Goal: Information Seeking & Learning: Learn about a topic

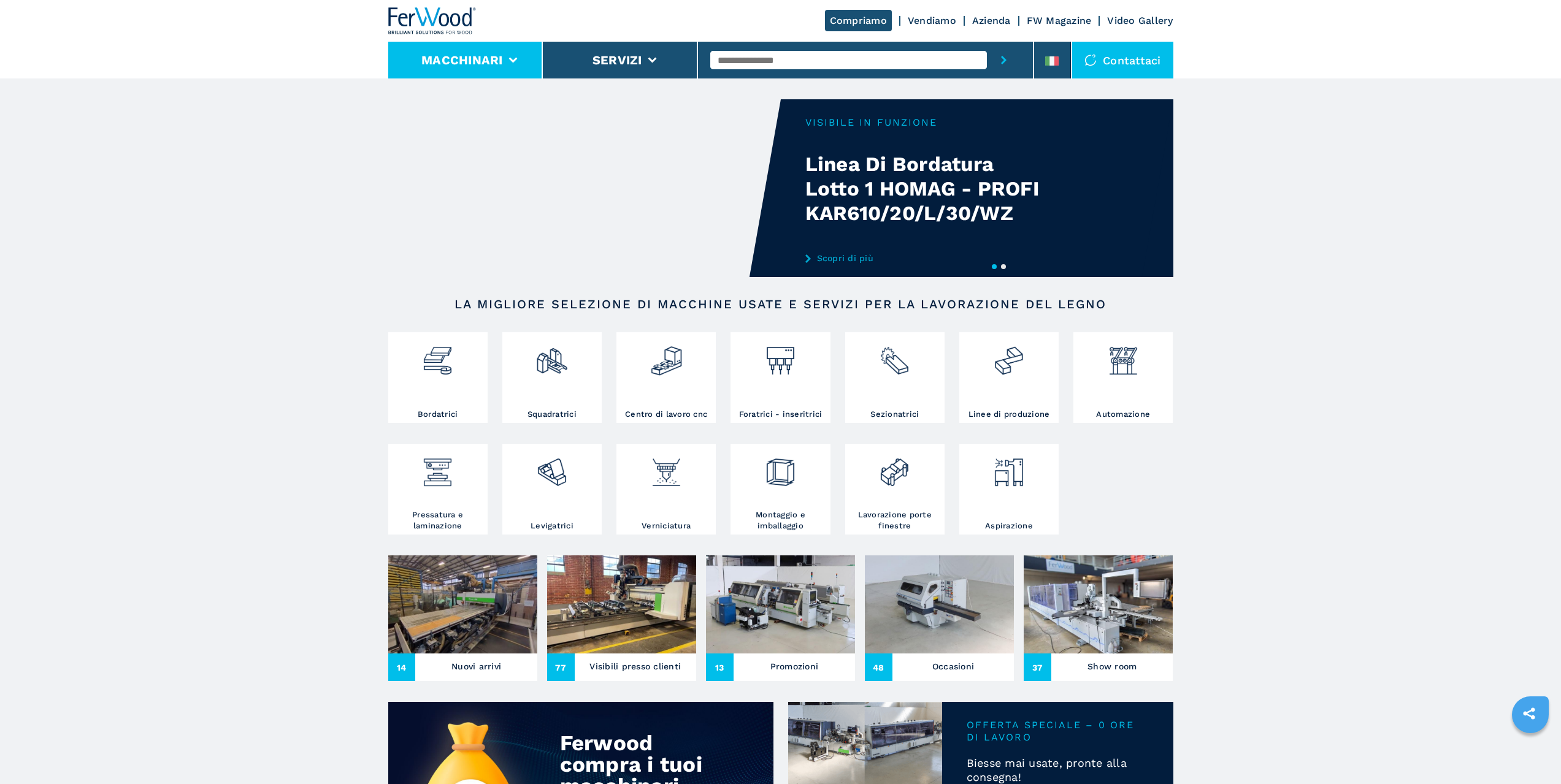
click at [529, 58] on li "Macchinari" at bounding box center [466, 60] width 155 height 37
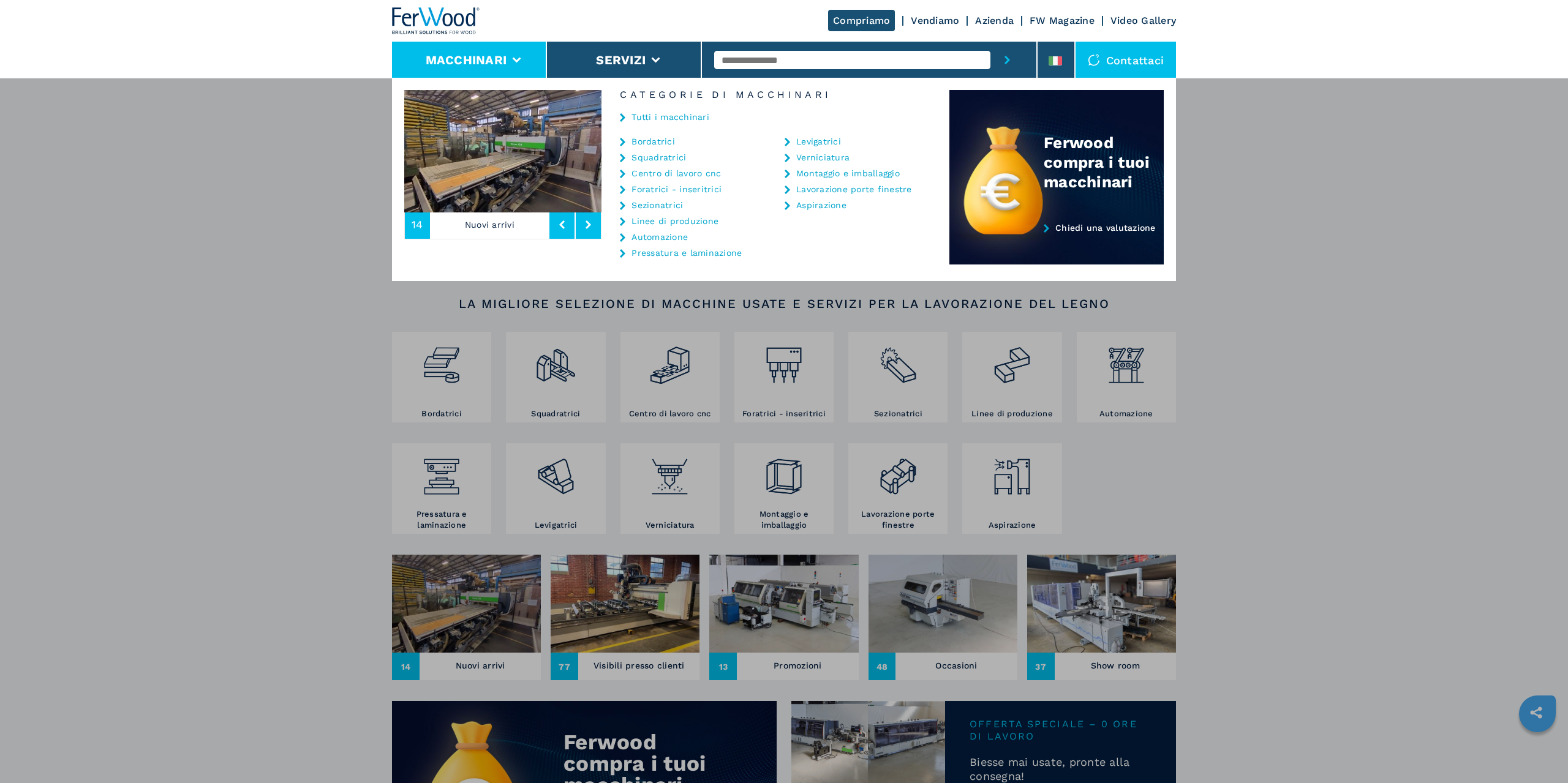
click at [669, 203] on link "Sezionatrici" at bounding box center [657, 205] width 51 height 9
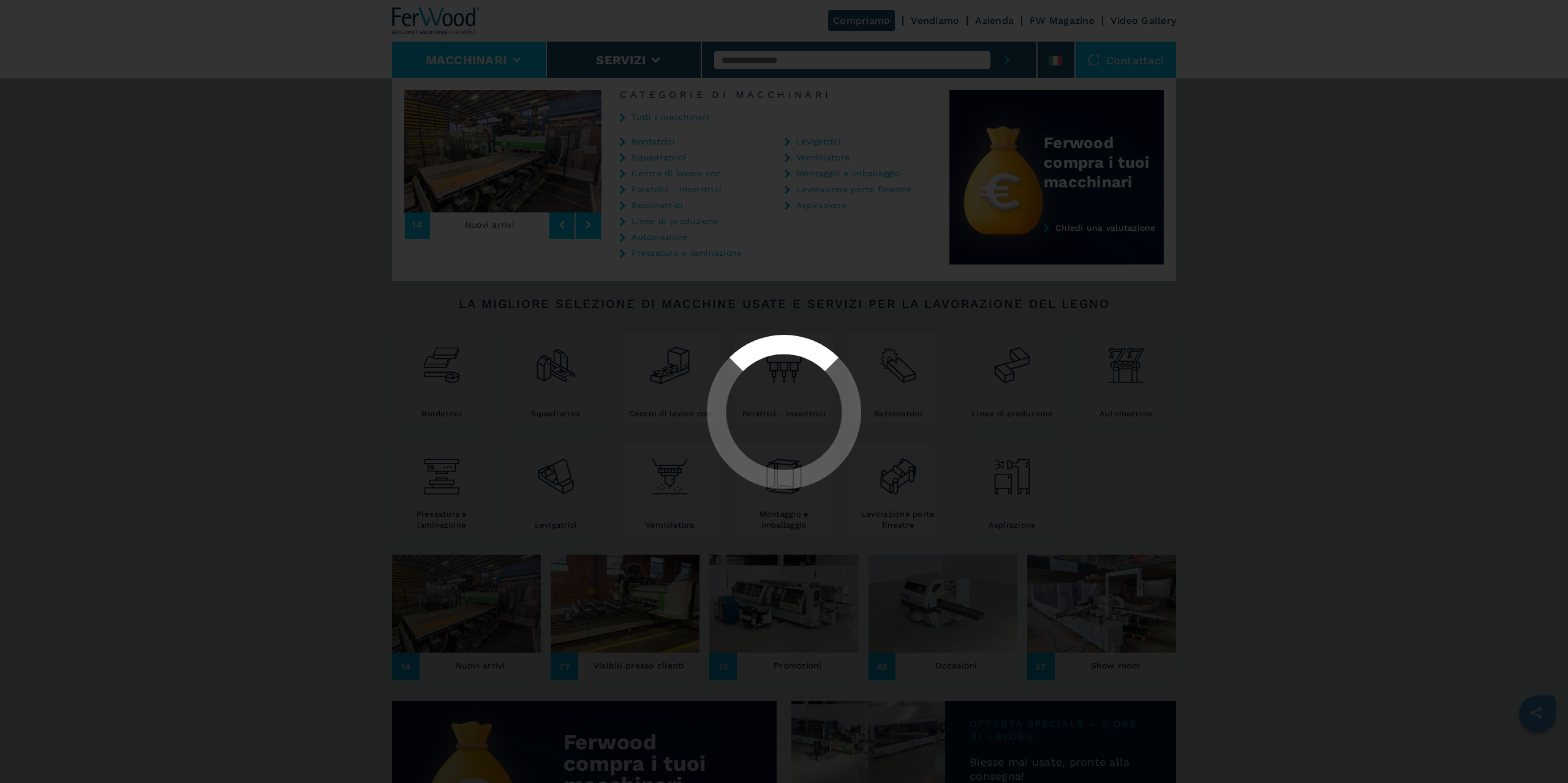
select select "**********"
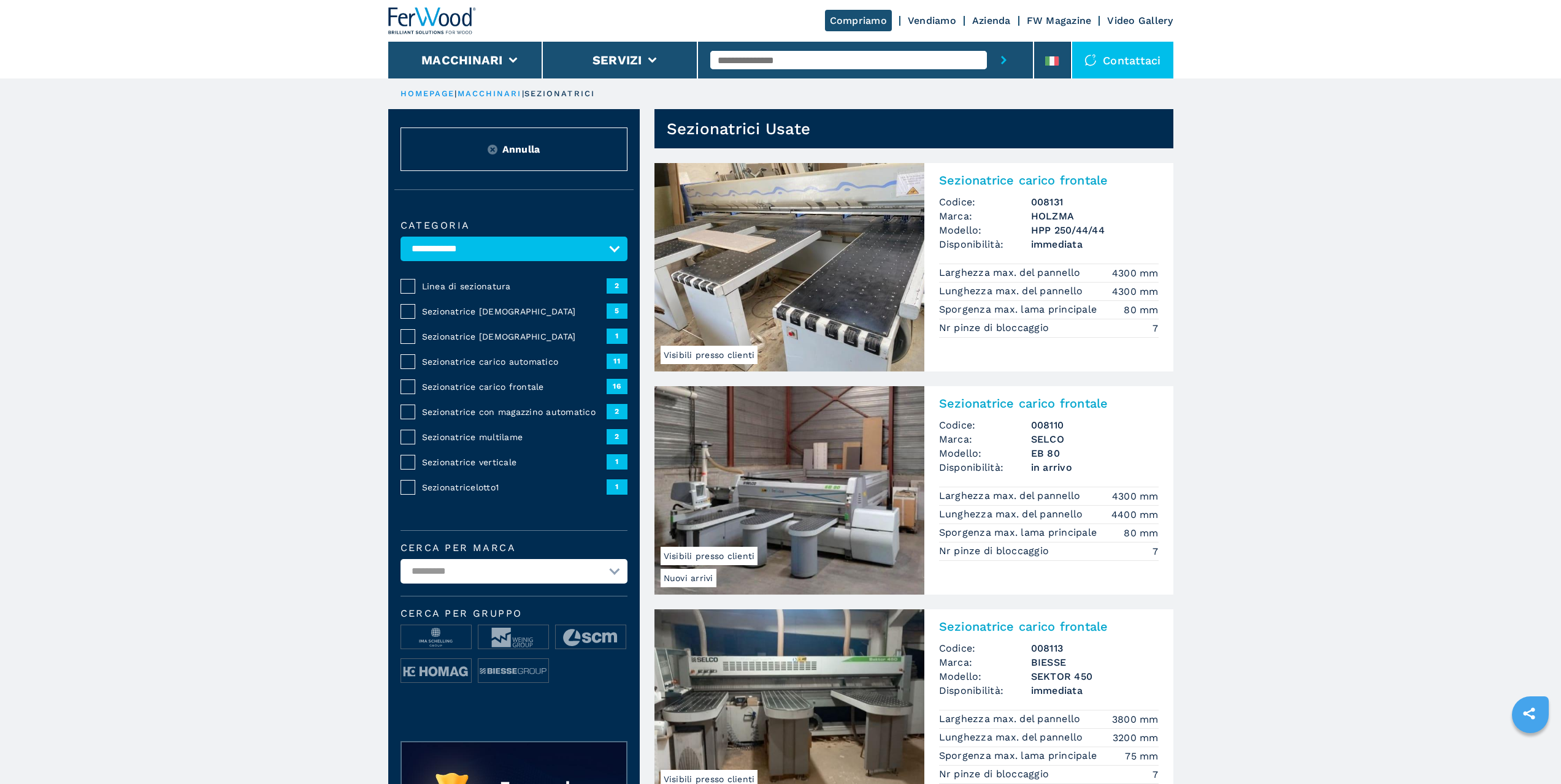
click at [497, 433] on span "Sezionatrice multilame" at bounding box center [514, 437] width 185 height 13
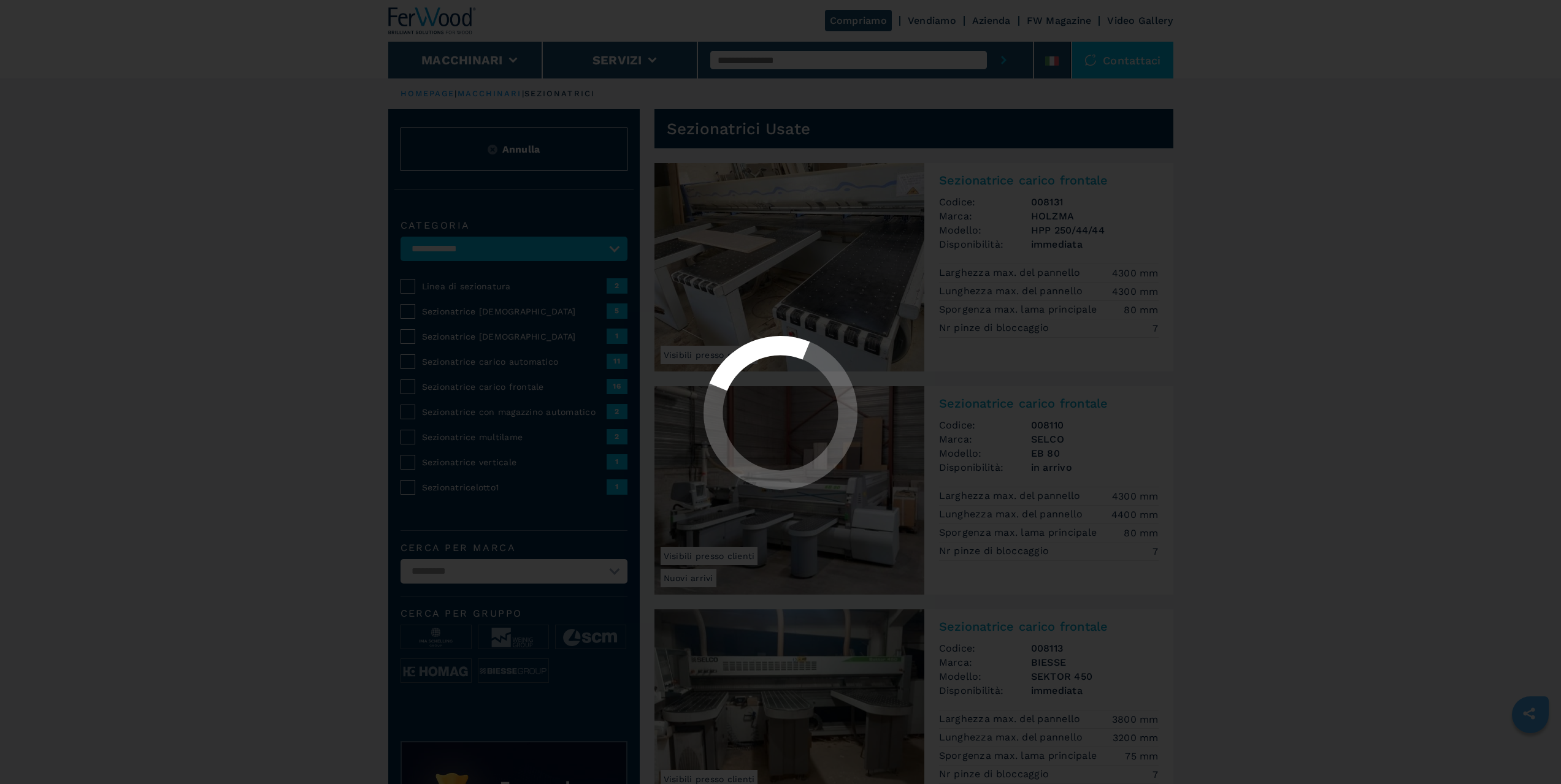
select select "**********"
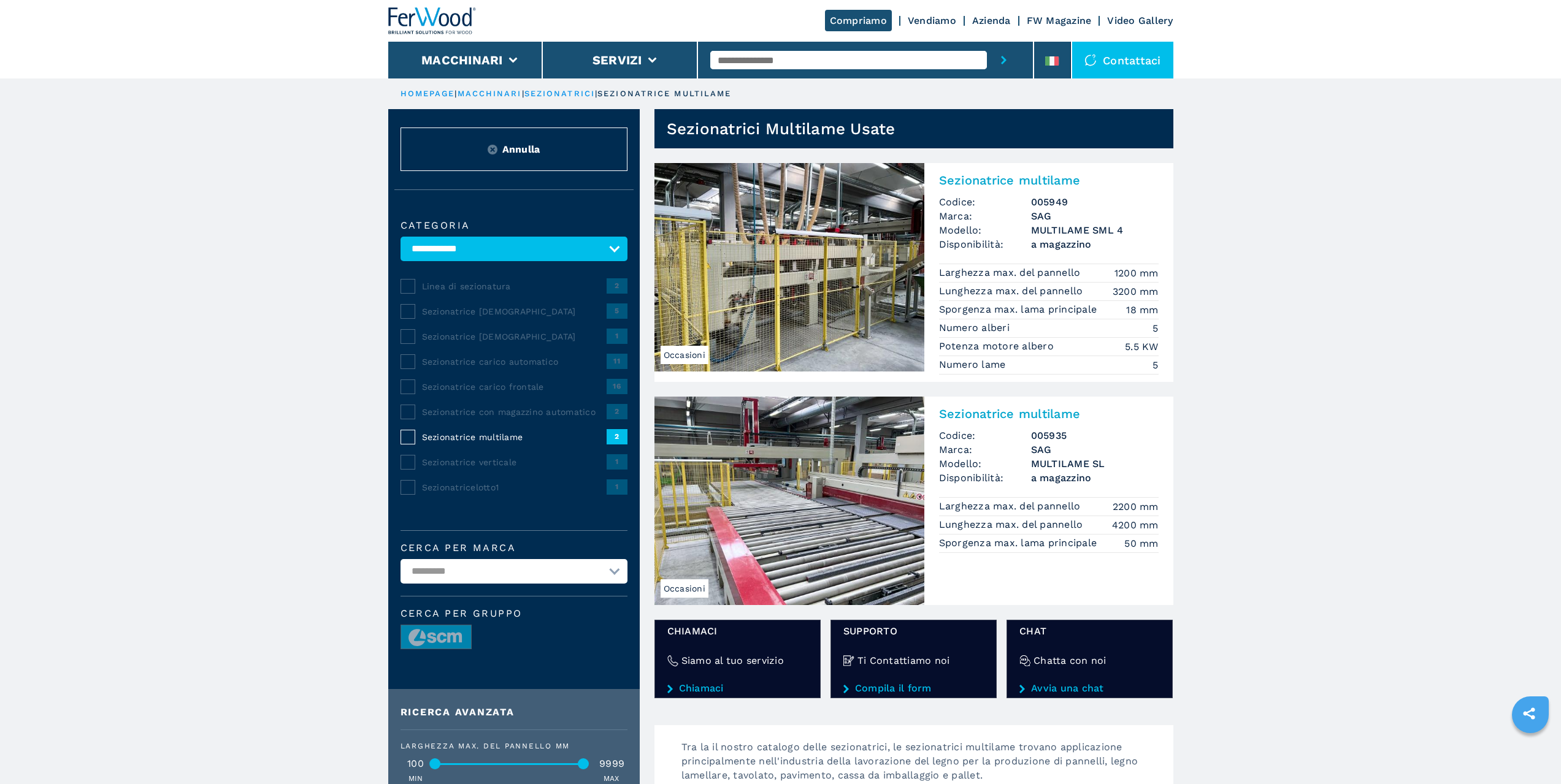
click at [881, 533] on img at bounding box center [789, 501] width 270 height 208
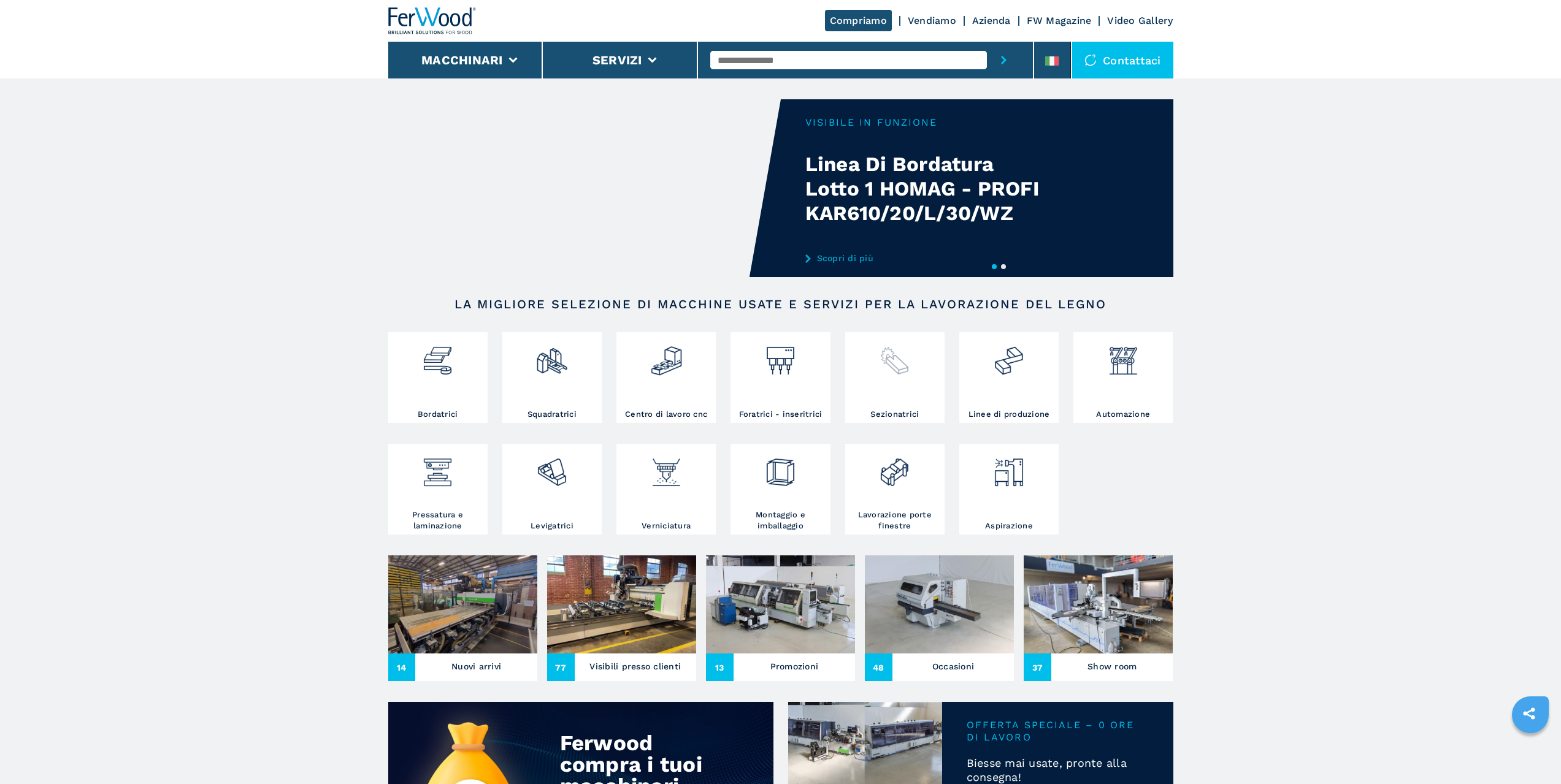
click at [871, 377] on div at bounding box center [894, 356] width 93 height 42
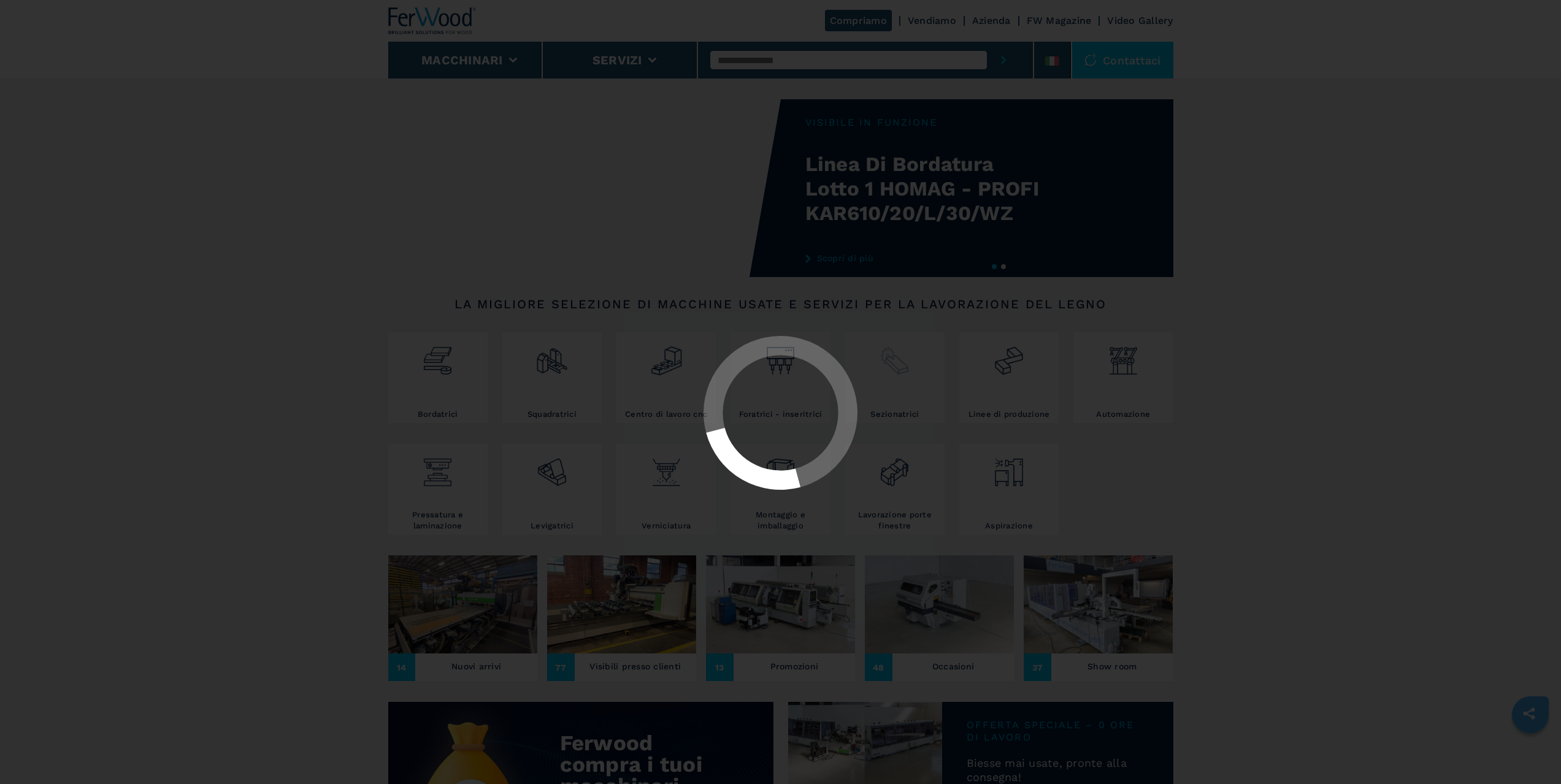
select select "**********"
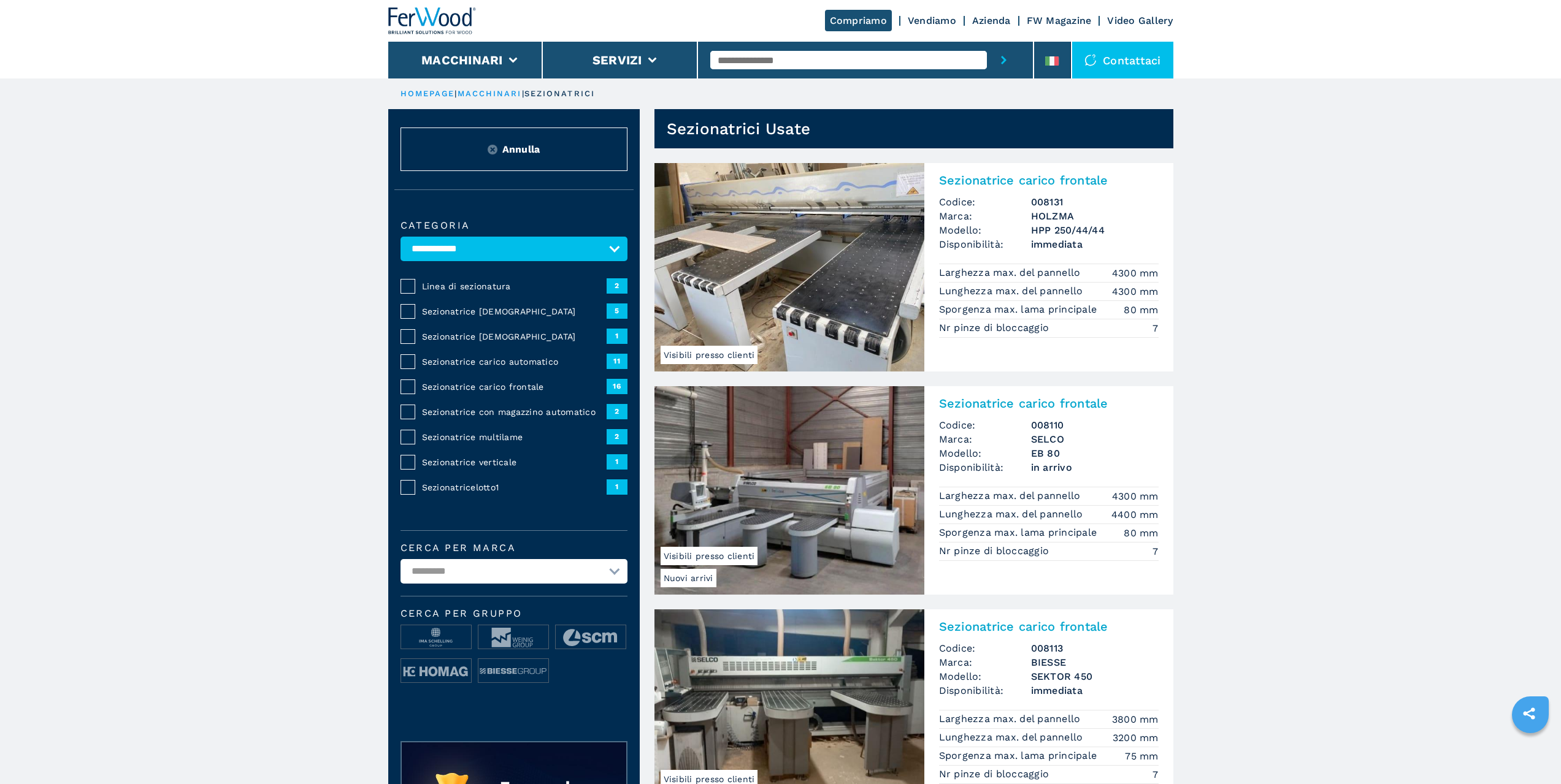
click at [468, 361] on span "Sezionatrice carico automatico" at bounding box center [514, 361] width 185 height 13
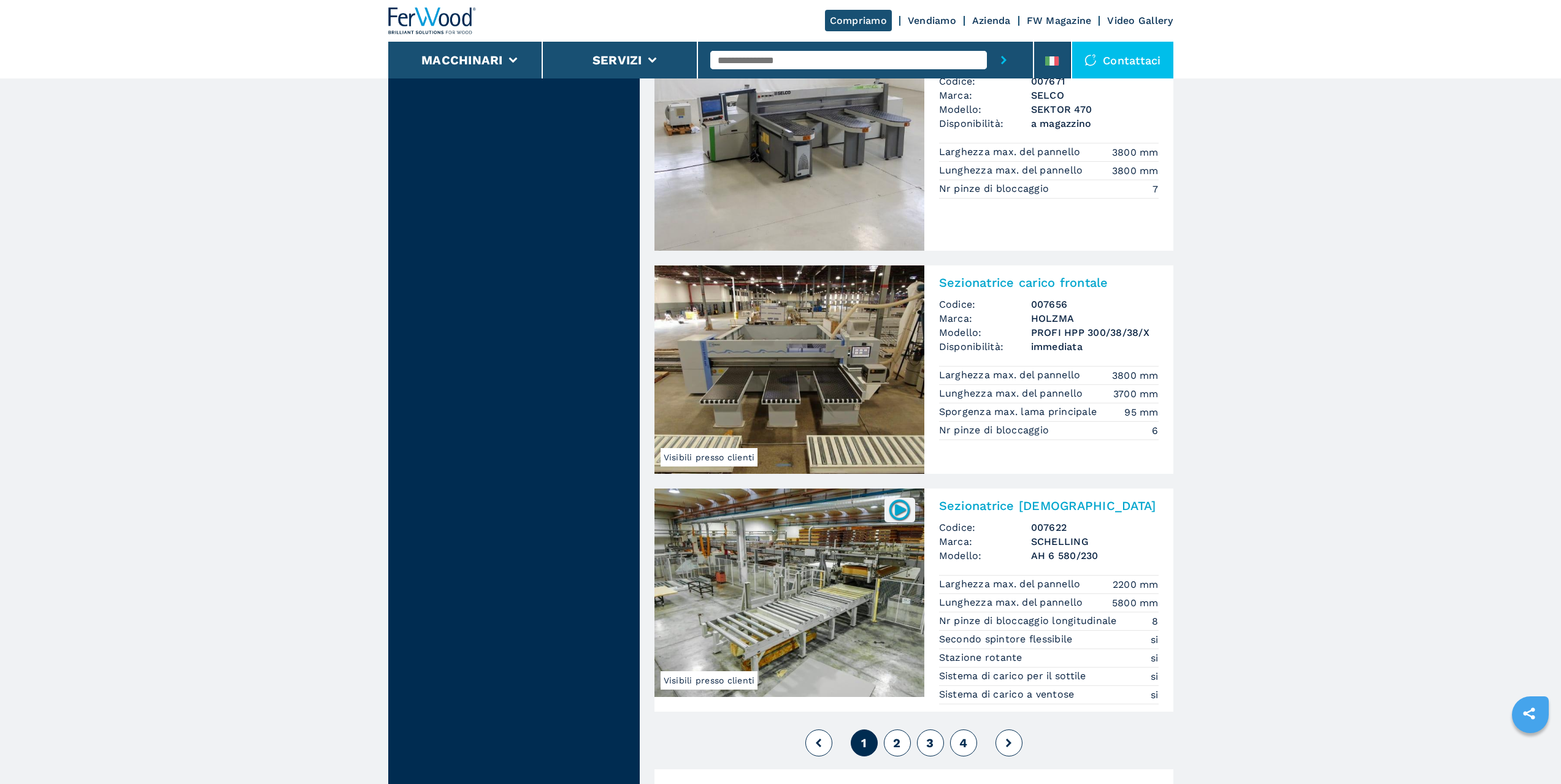
scroll to position [2330, 0]
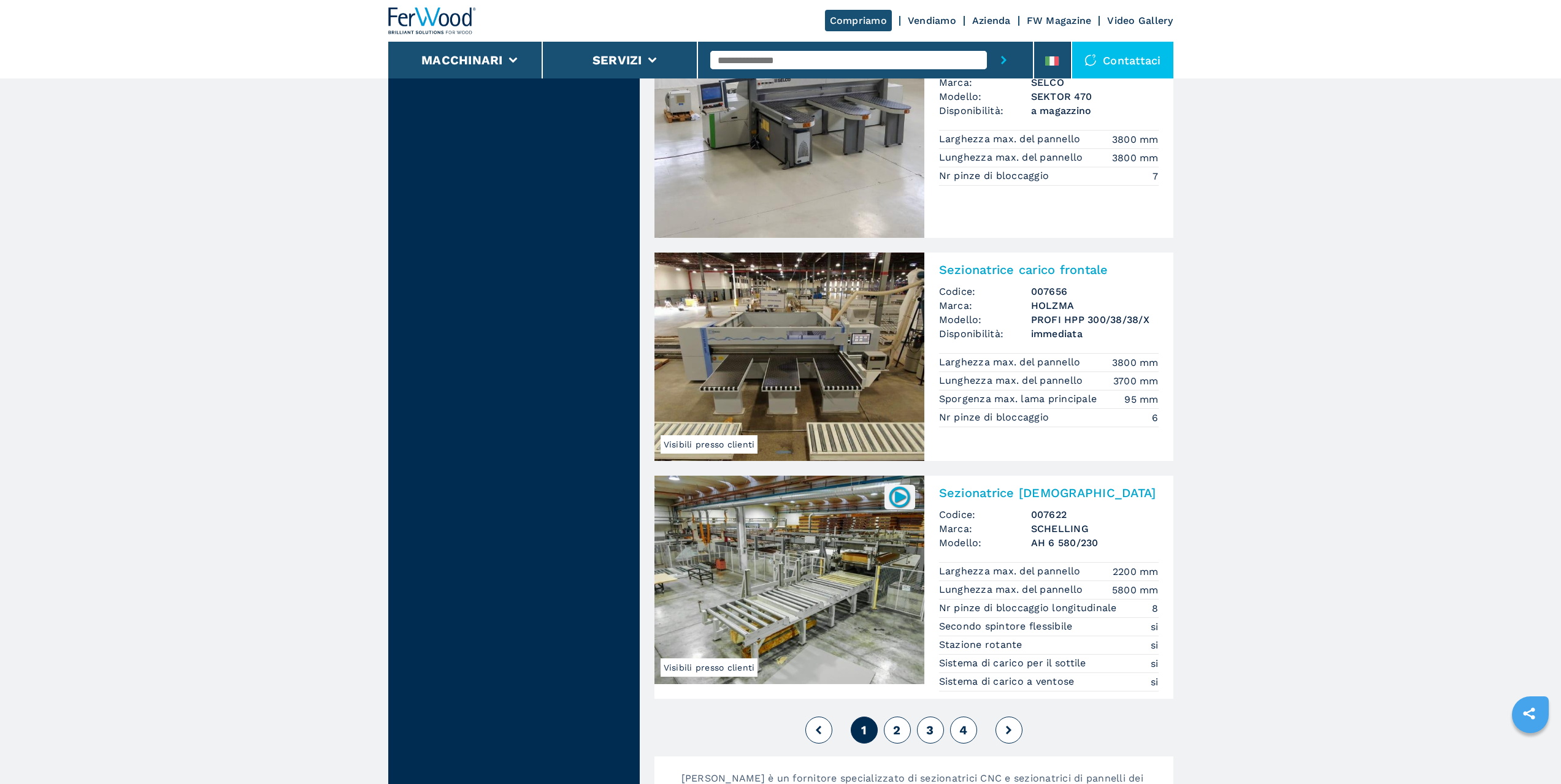
click at [903, 733] on button "2" at bounding box center [897, 730] width 27 height 27
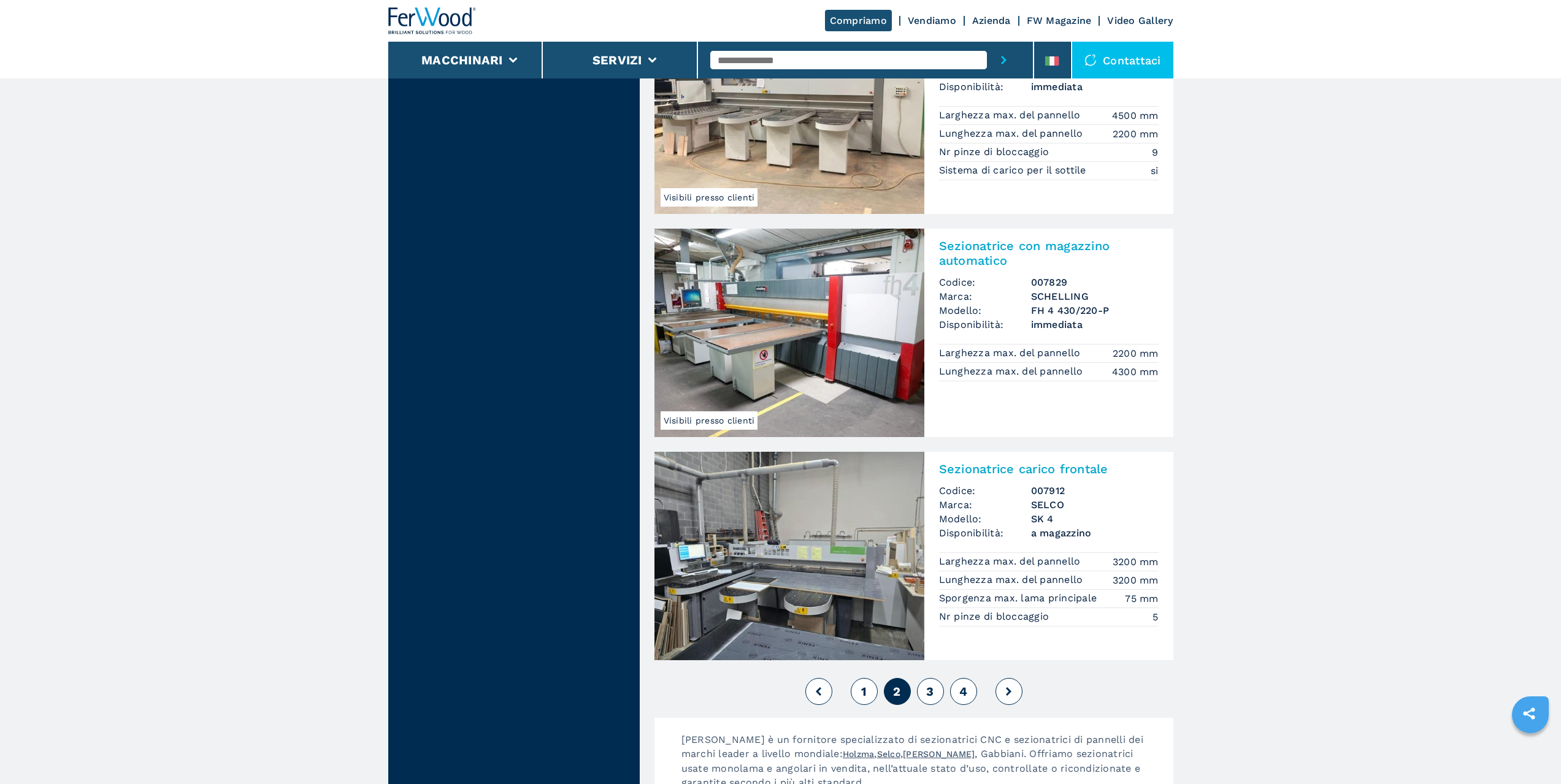
scroll to position [2576, 0]
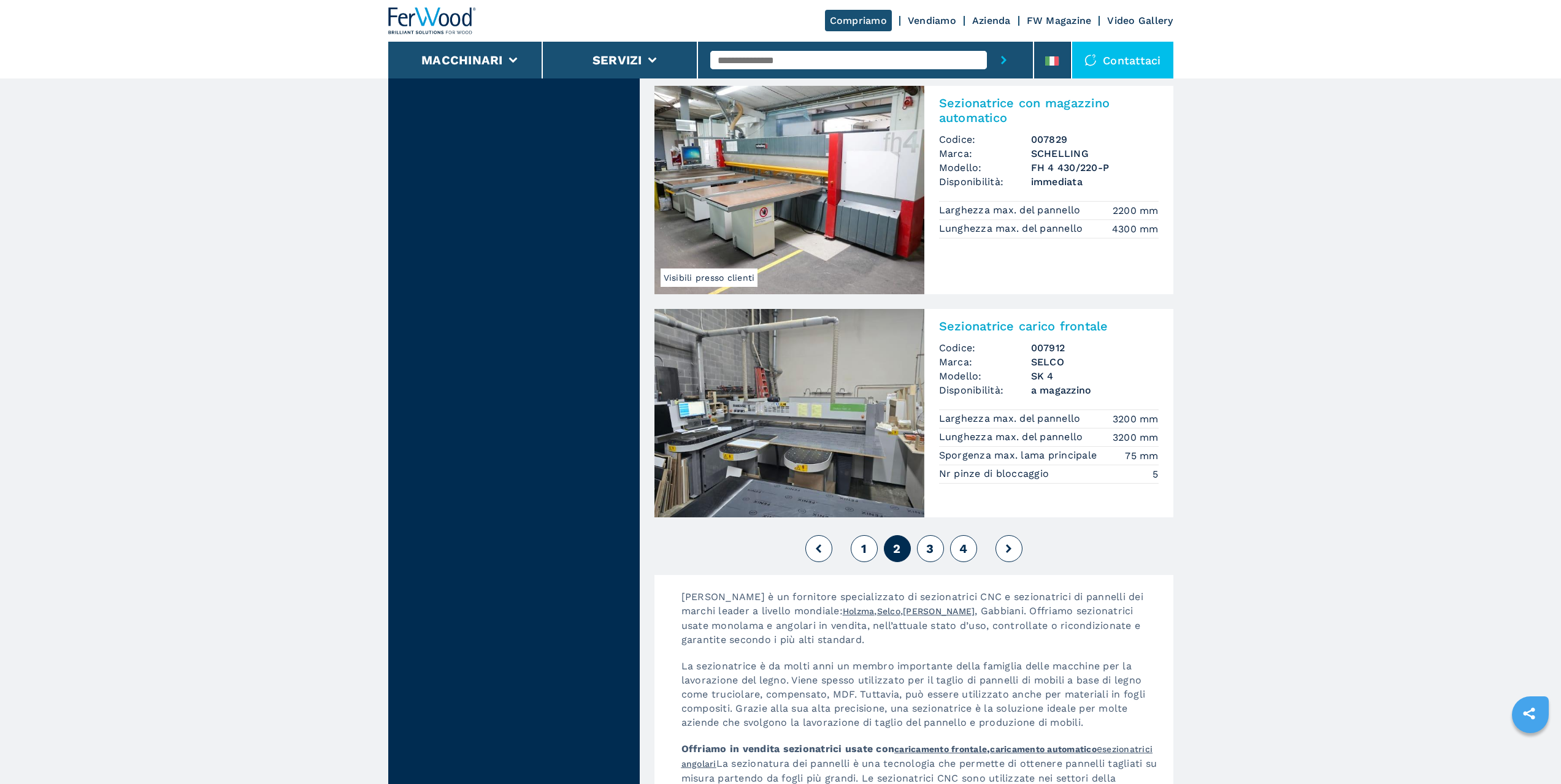
click at [927, 553] on span "3" at bounding box center [929, 549] width 7 height 15
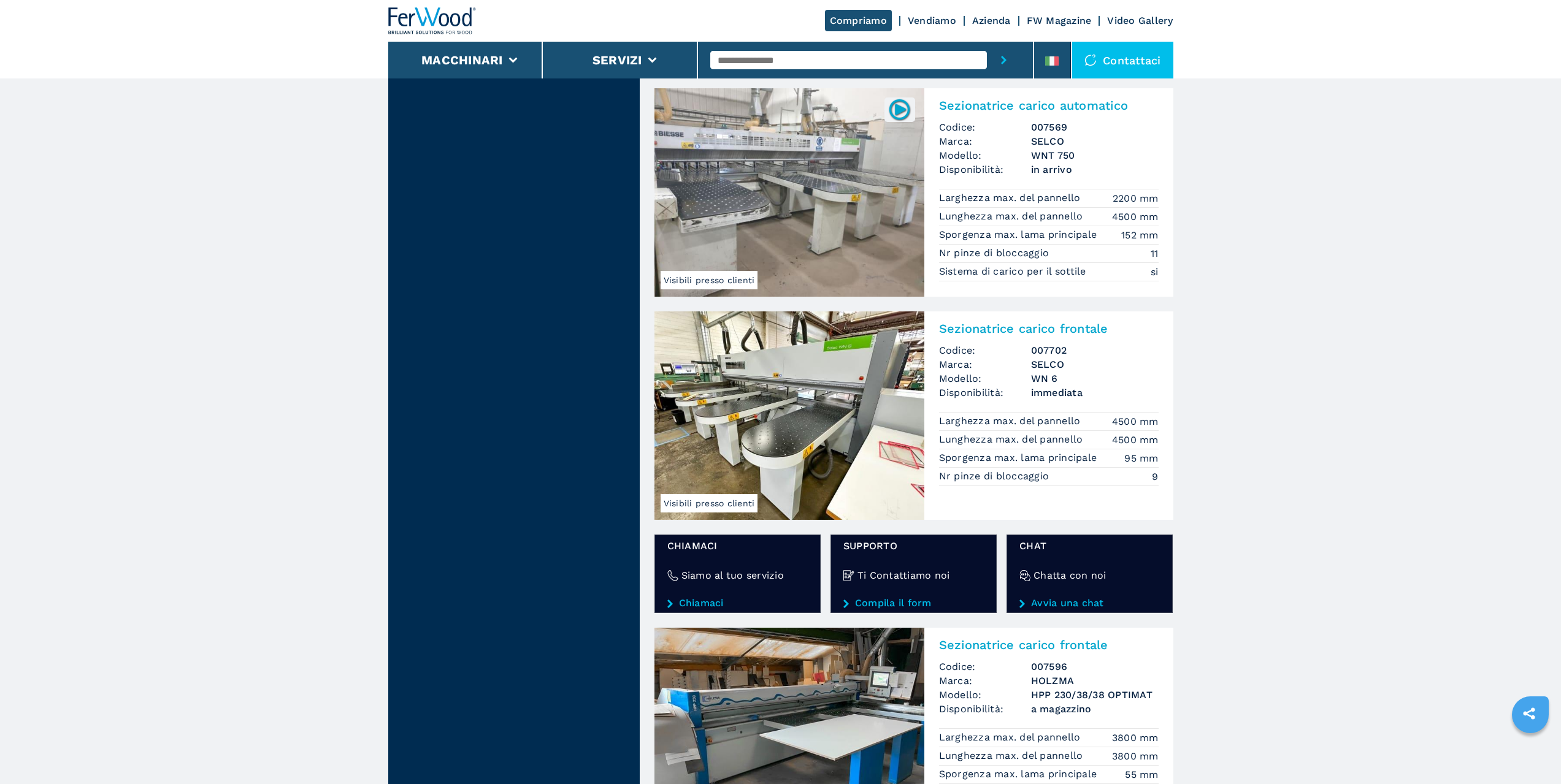
scroll to position [1656, 0]
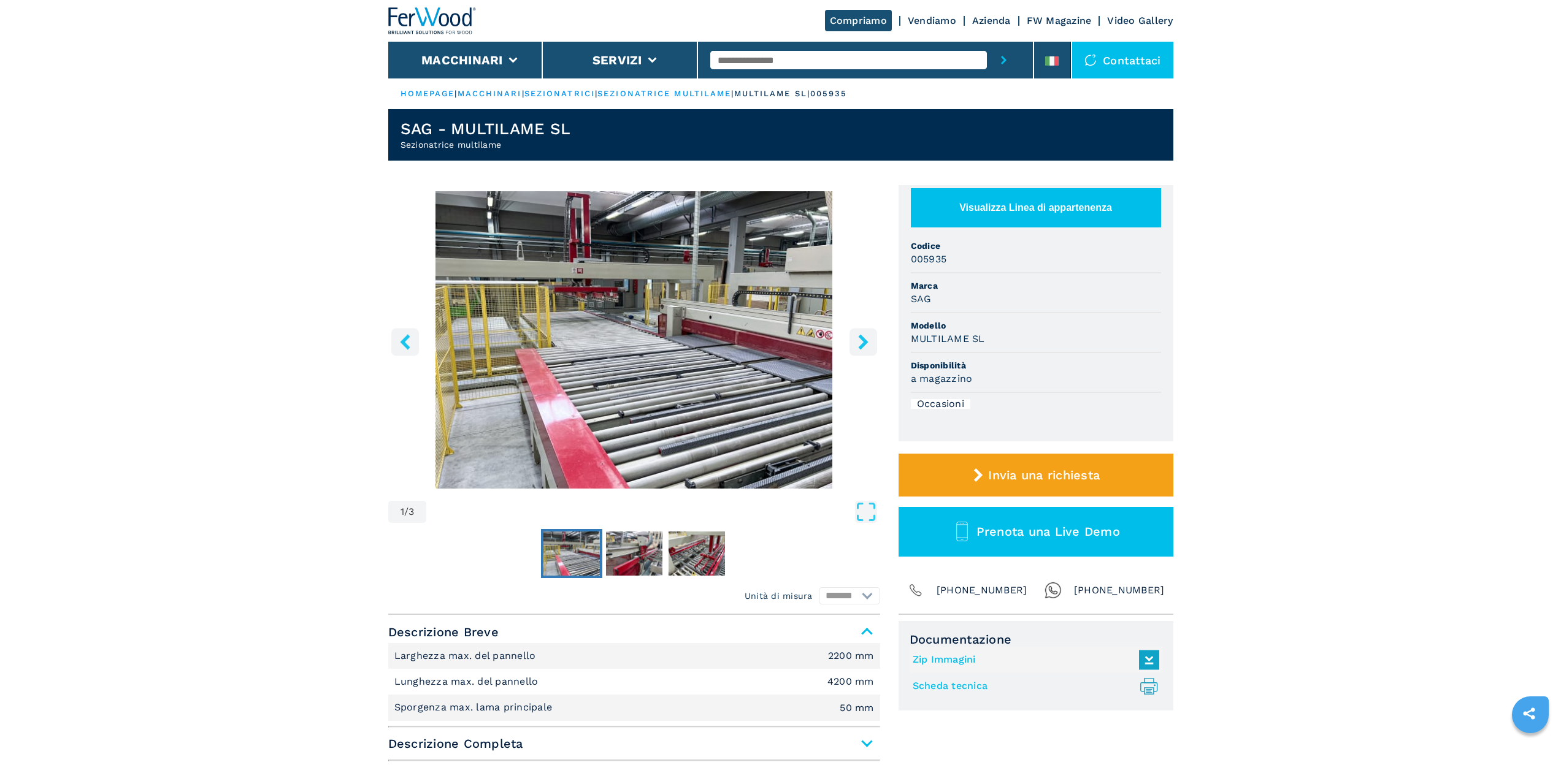
click at [853, 350] on button "right-button" at bounding box center [863, 342] width 28 height 28
click at [685, 560] on img "Go to Slide 3" at bounding box center [697, 553] width 57 height 44
click at [673, 556] on img "Go to Slide 3" at bounding box center [697, 553] width 57 height 44
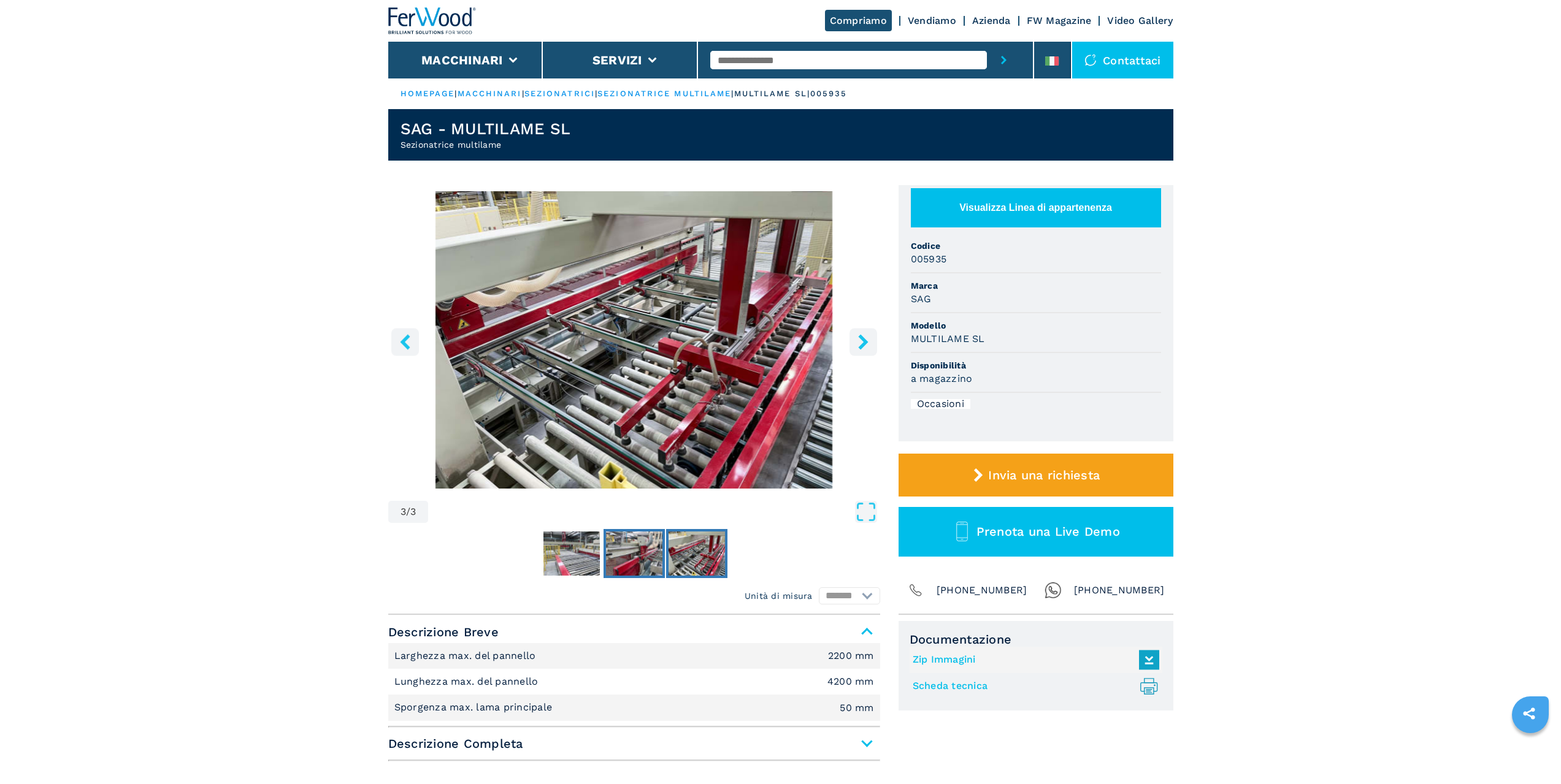
click at [638, 556] on img "Go to Slide 2" at bounding box center [634, 553] width 57 height 44
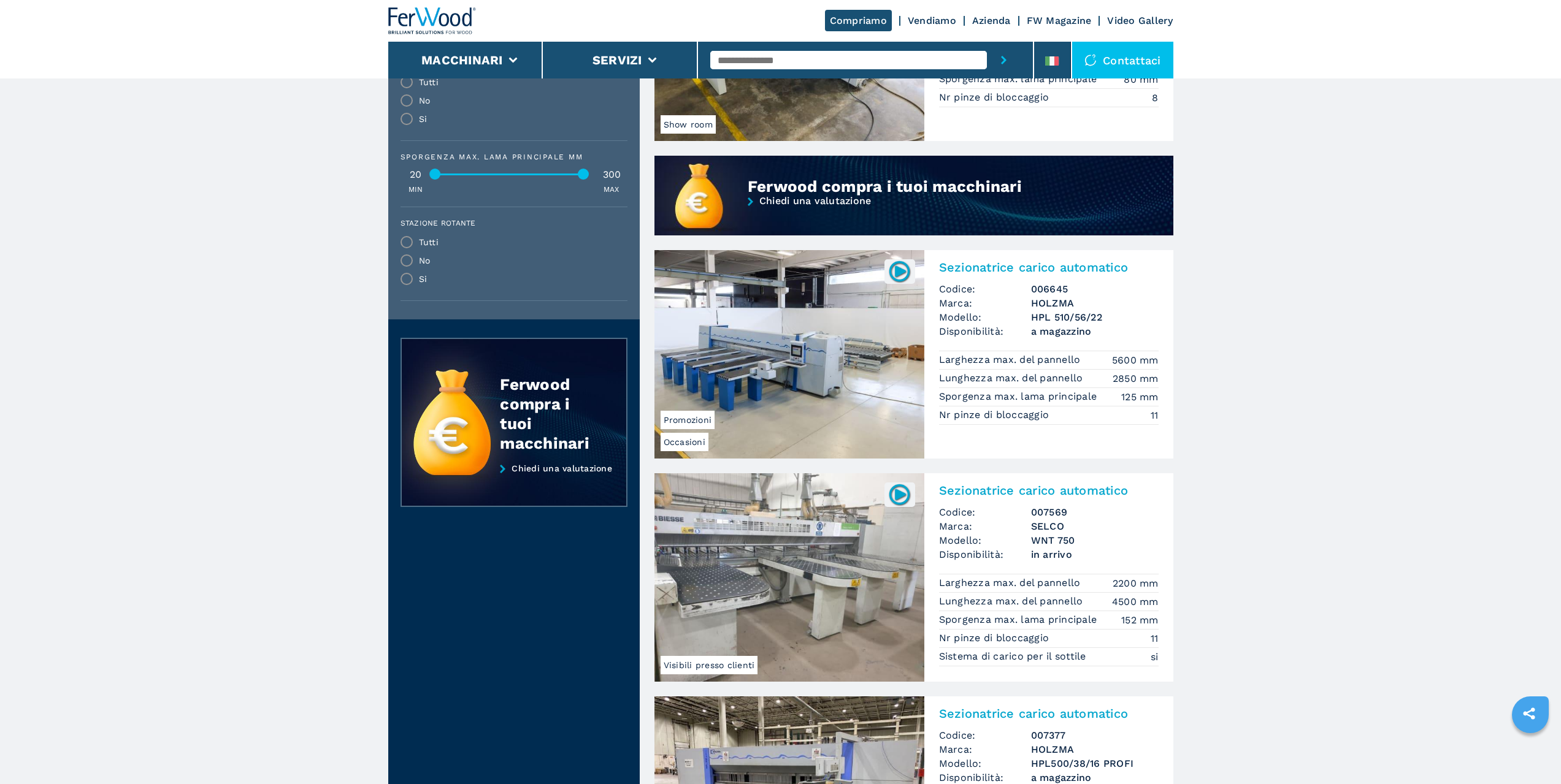
scroll to position [920, 0]
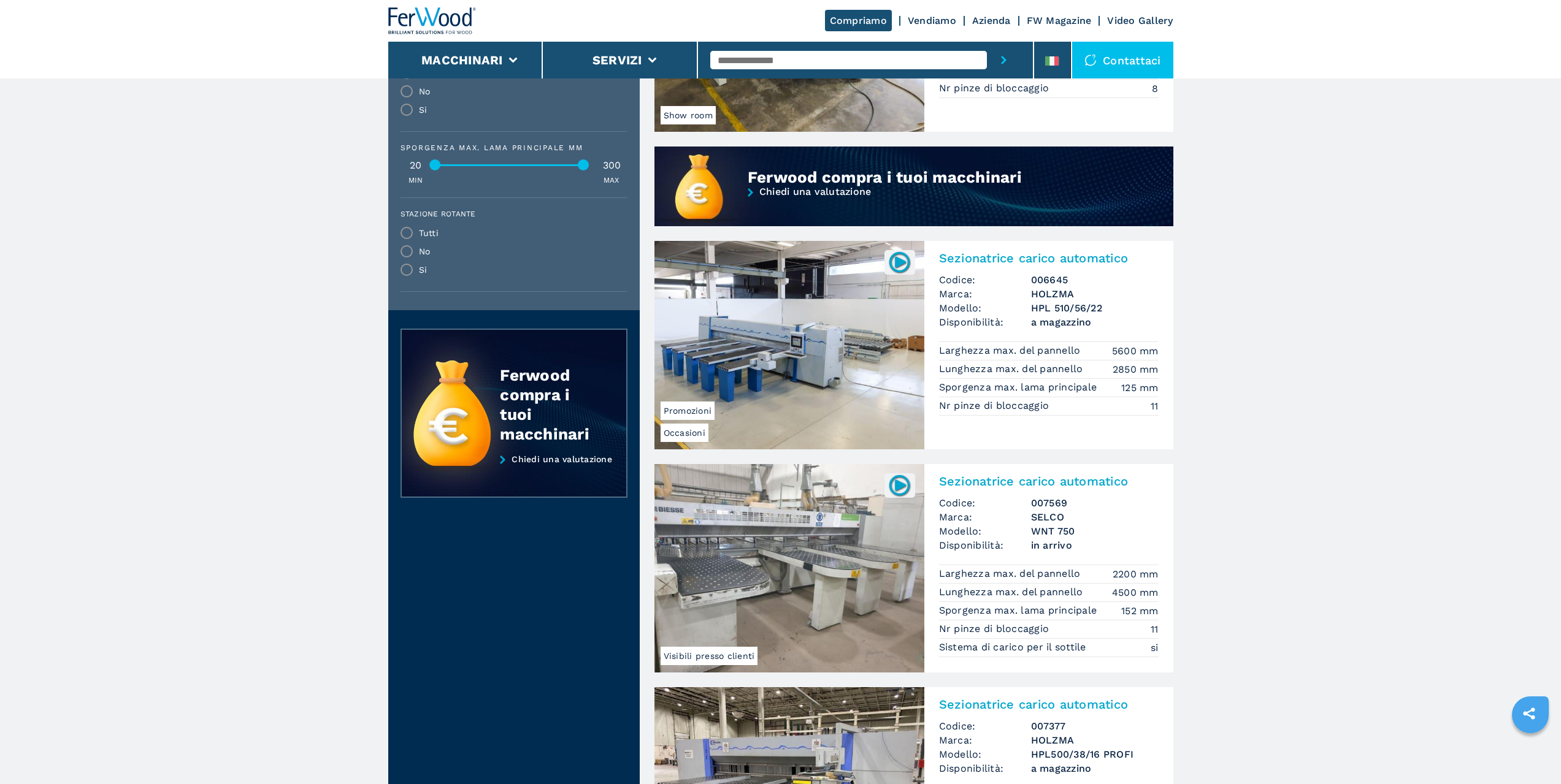
click at [898, 486] on img at bounding box center [900, 485] width 24 height 24
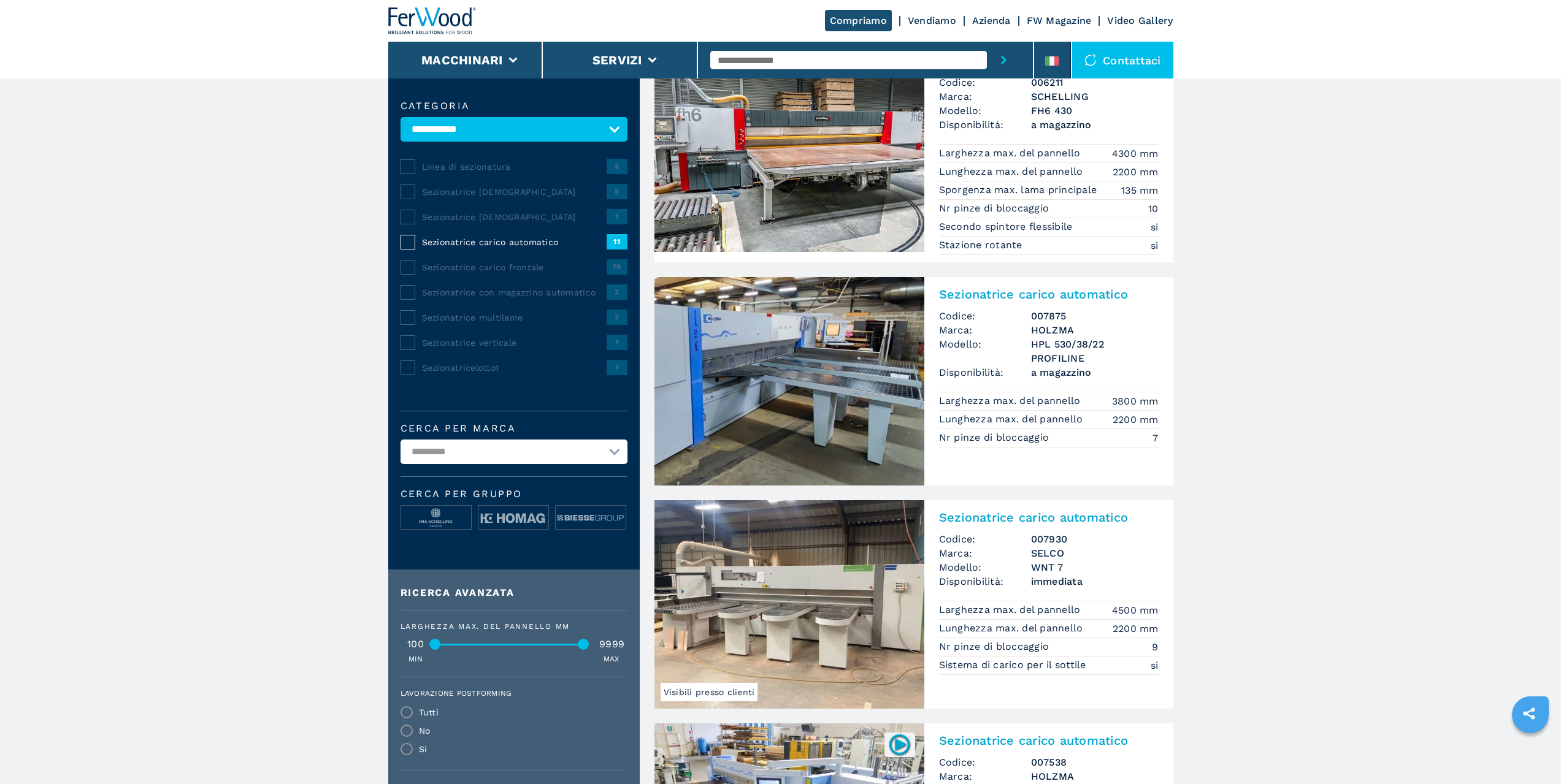
scroll to position [0, 0]
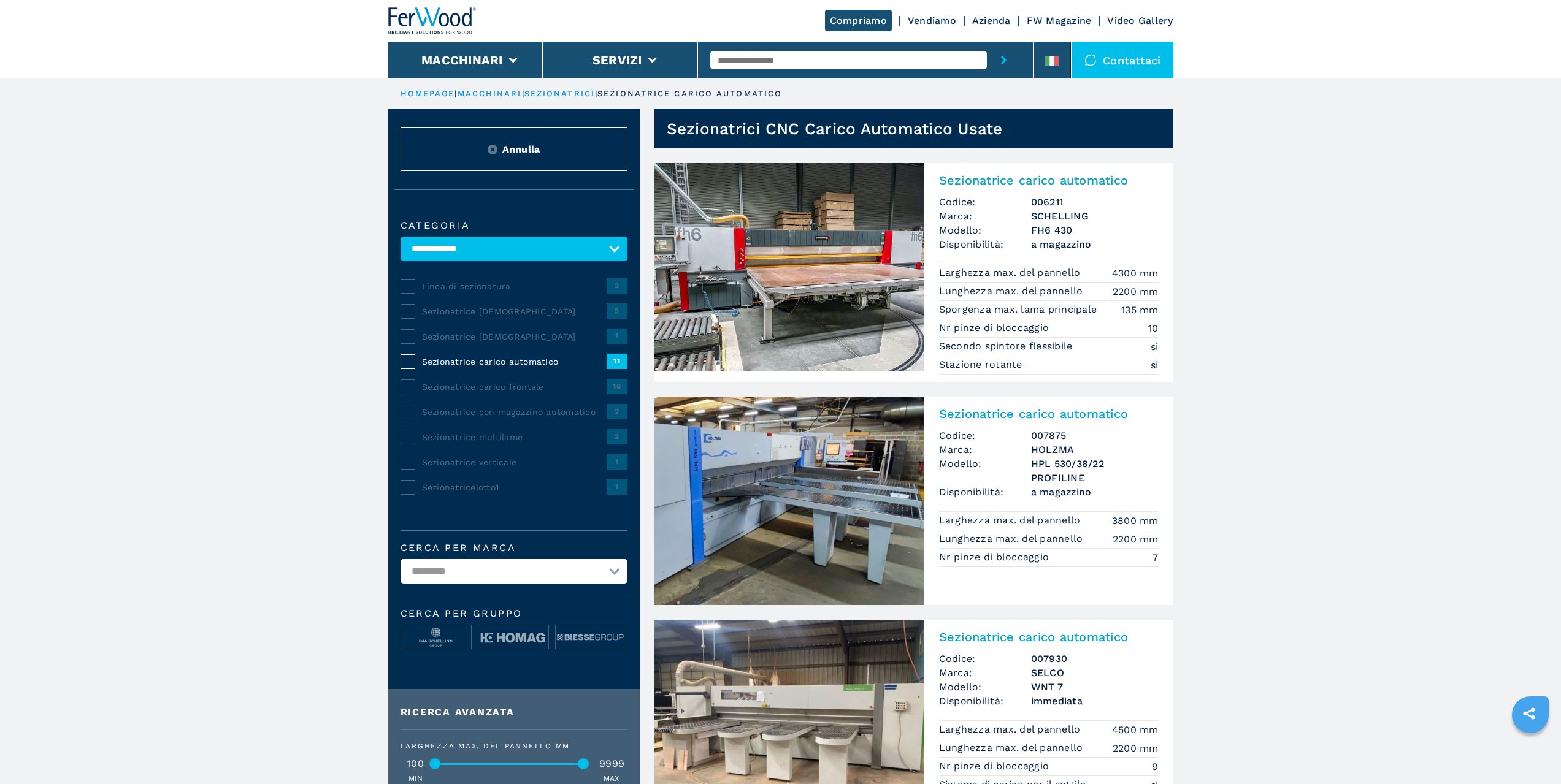
click at [598, 361] on span "Sezionatrice carico automatico" at bounding box center [514, 361] width 185 height 13
click at [525, 385] on span "Sezionatrice carico frontale" at bounding box center [514, 386] width 185 height 13
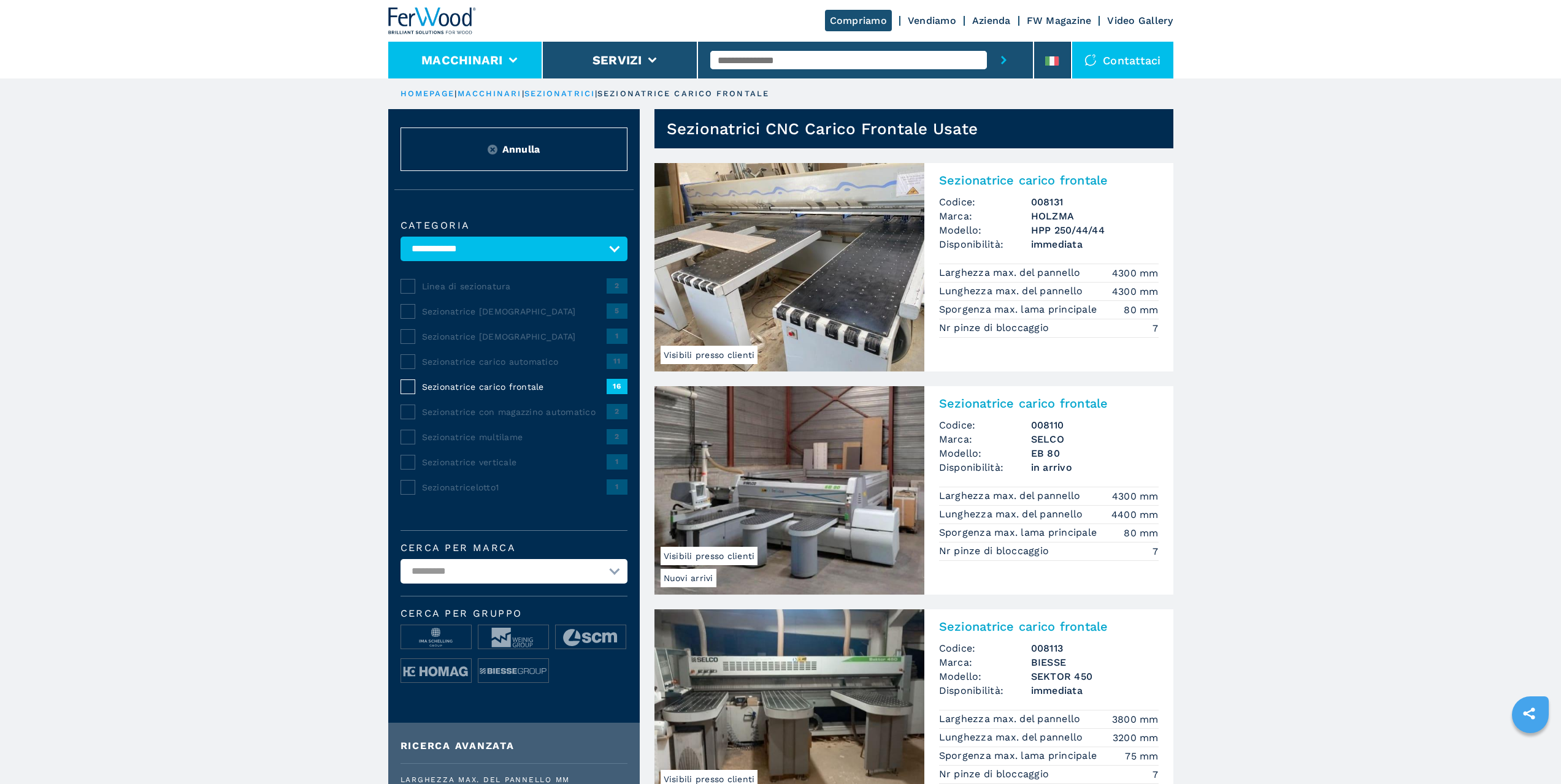
click at [491, 69] on li "Macchinari" at bounding box center [466, 60] width 155 height 37
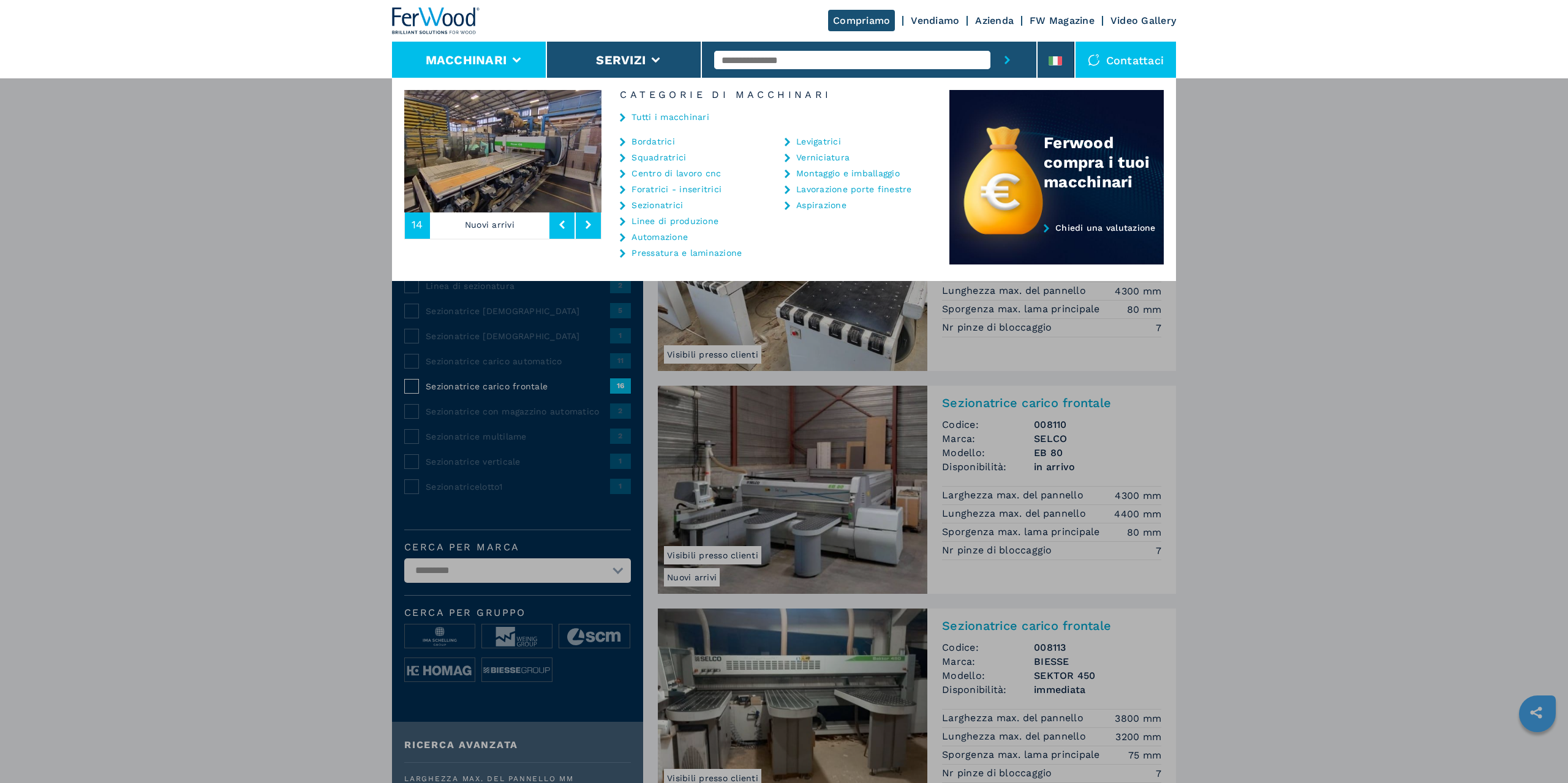
click at [703, 221] on link "Linee di produzione" at bounding box center [675, 221] width 87 height 9
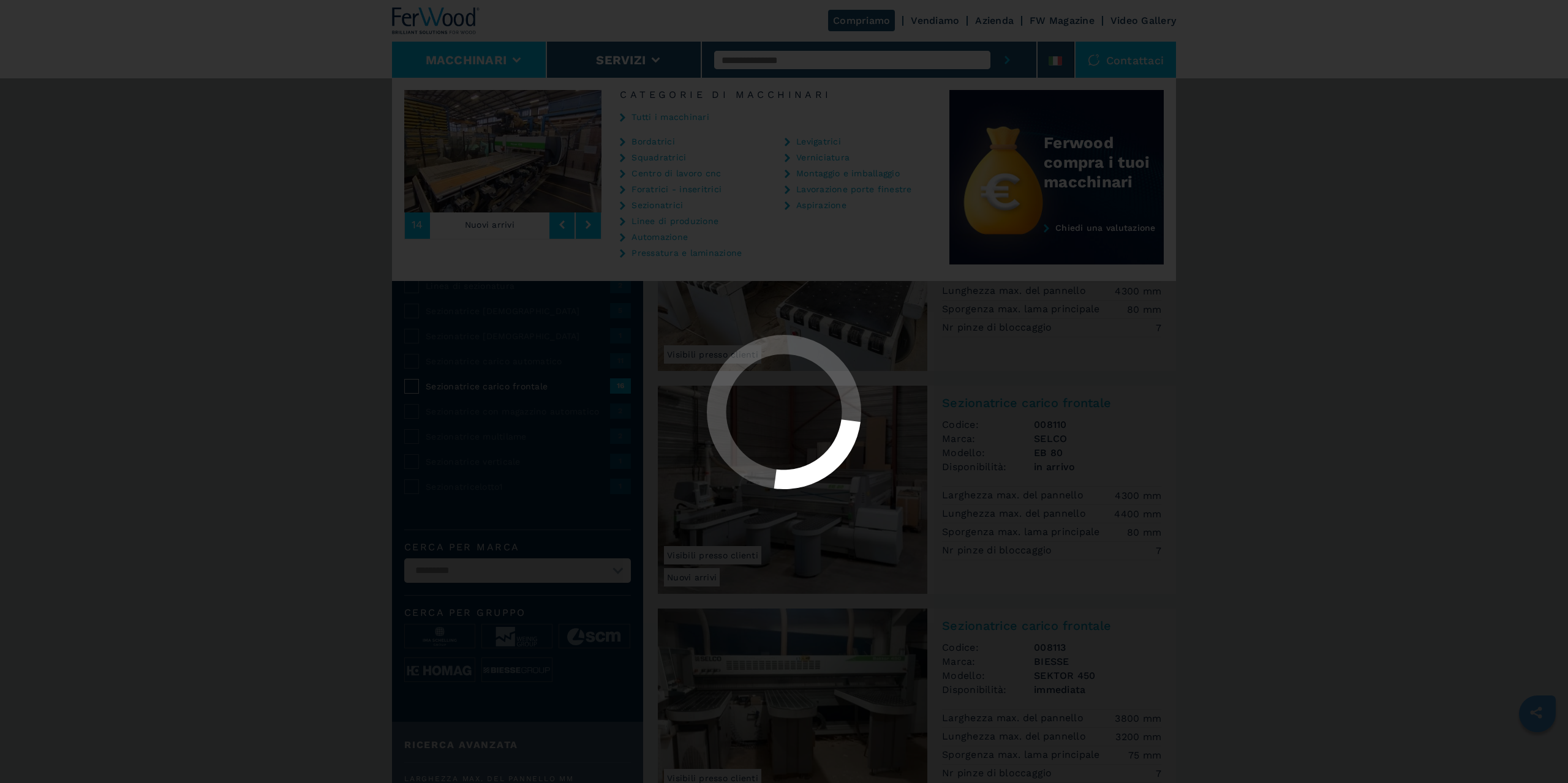
select select "**********"
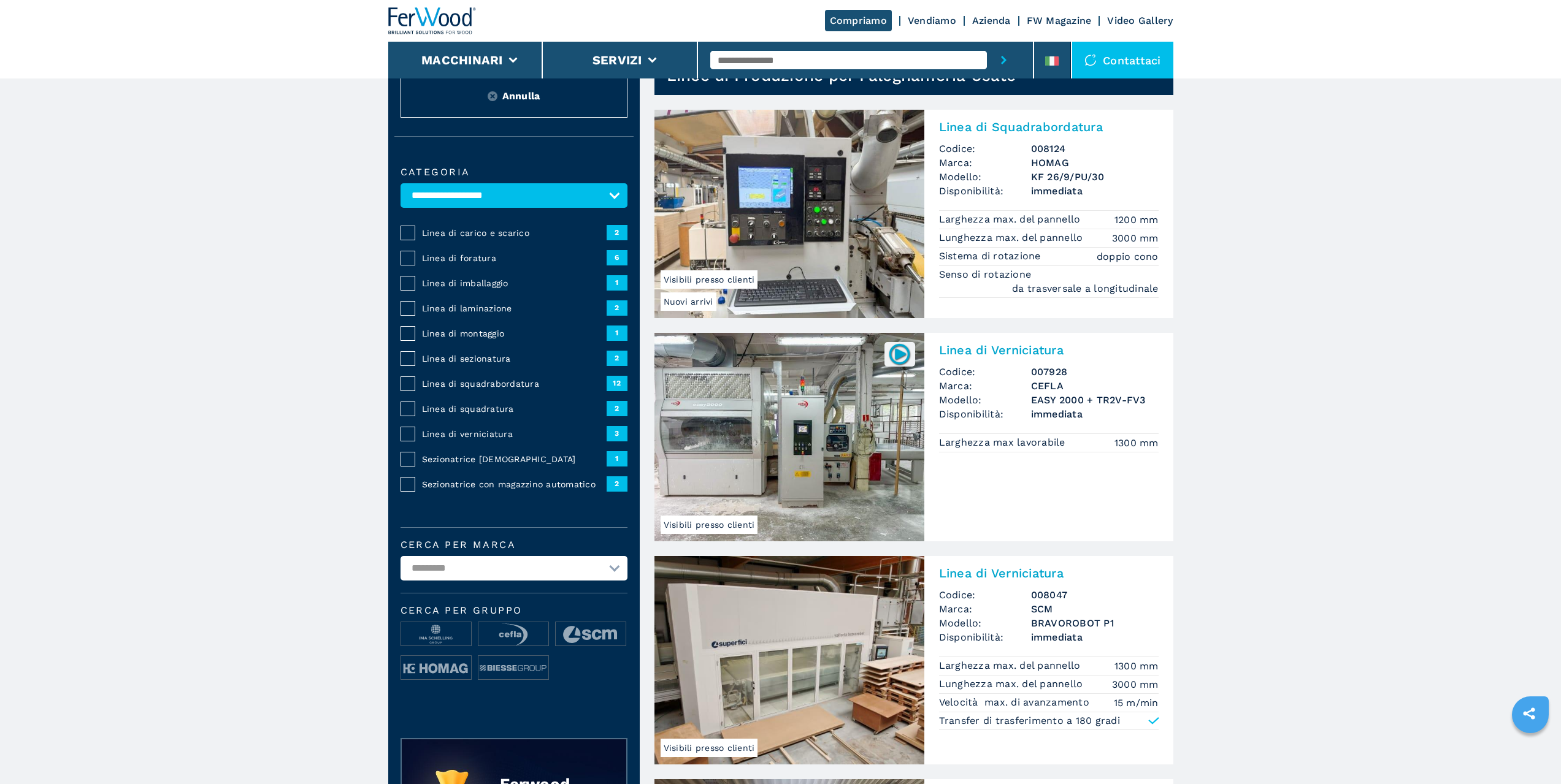
scroll to position [184, 0]
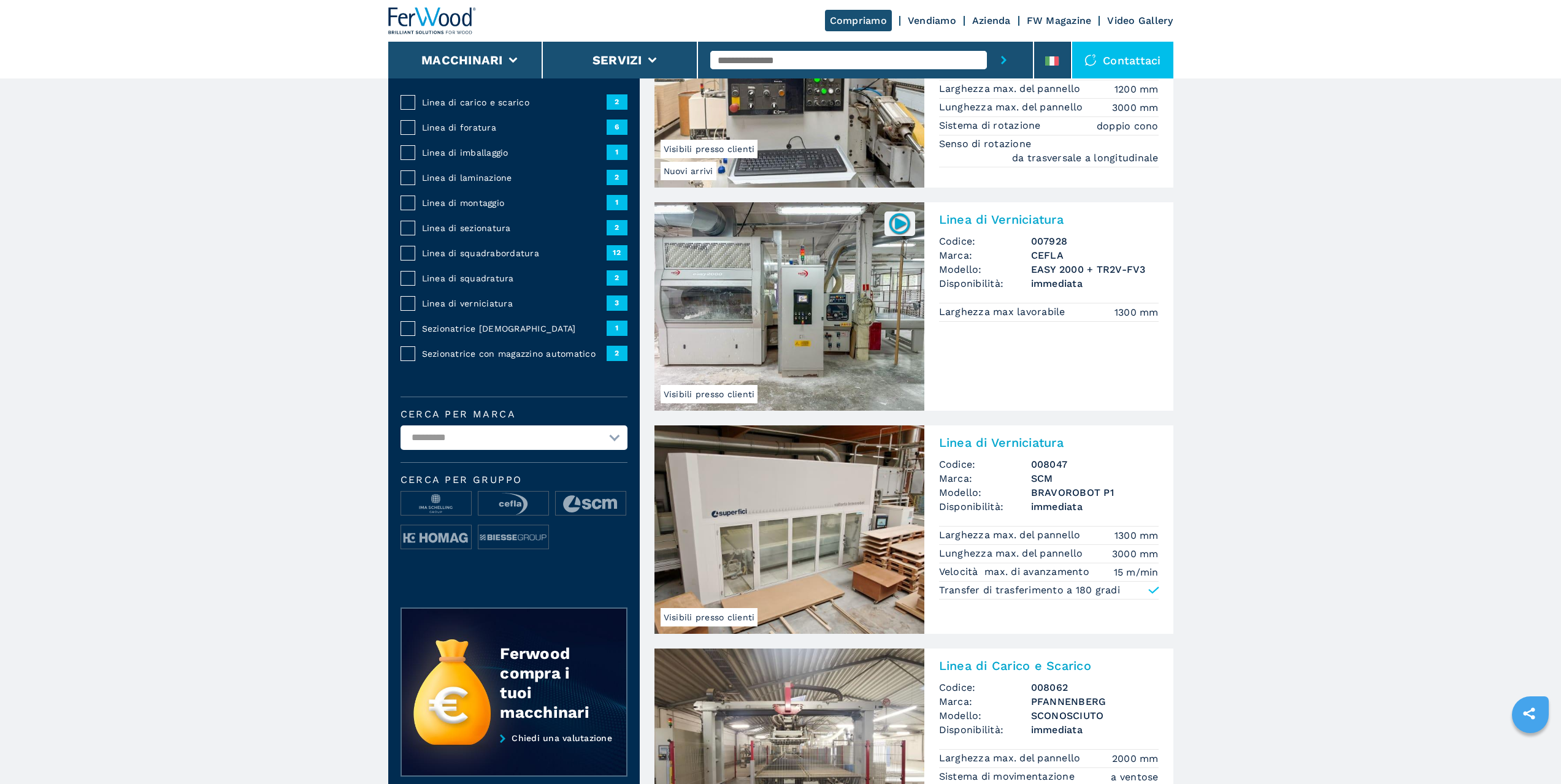
click at [832, 531] on img at bounding box center [789, 529] width 270 height 208
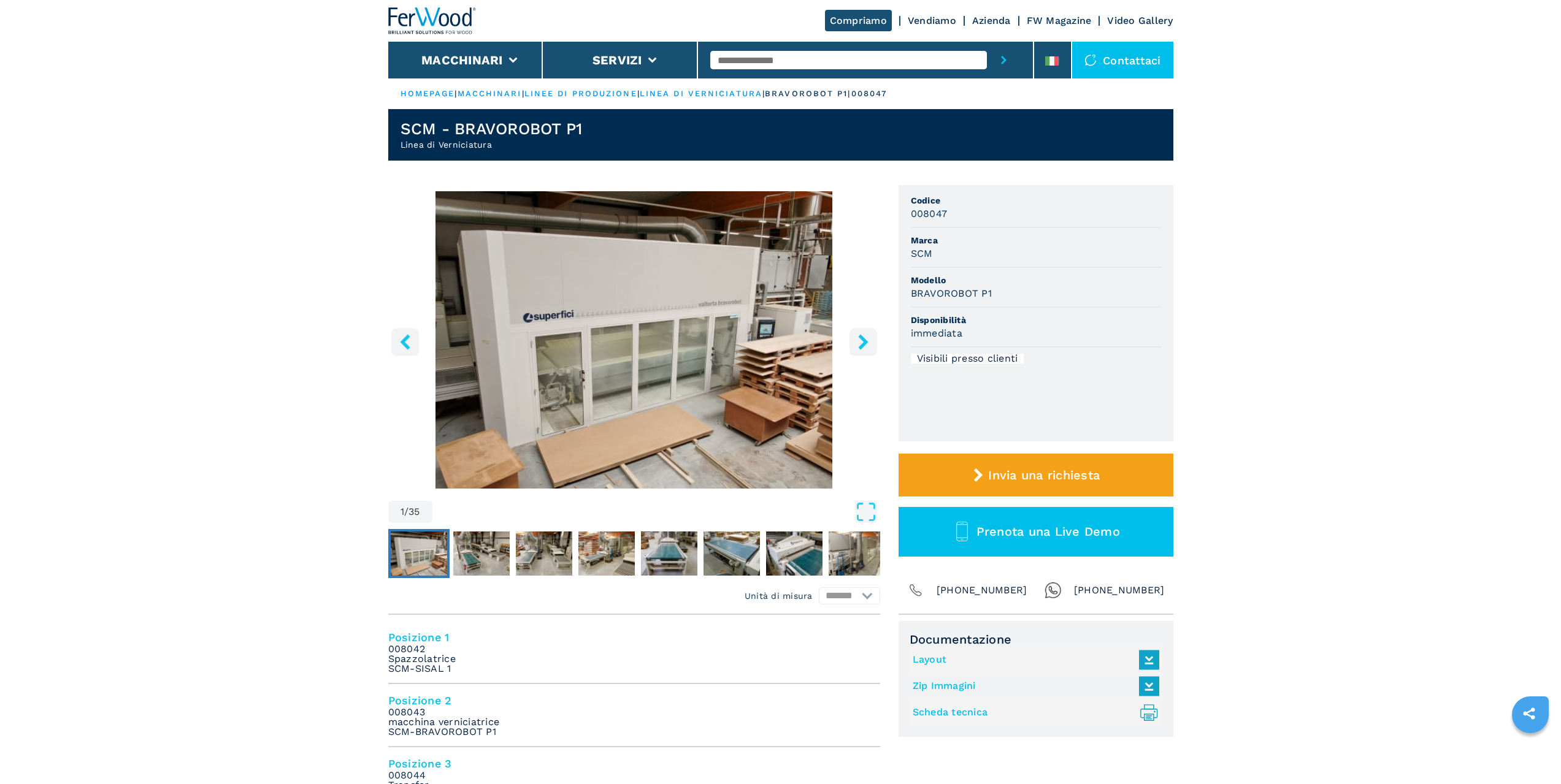
click at [855, 353] on button "right-button" at bounding box center [863, 342] width 28 height 28
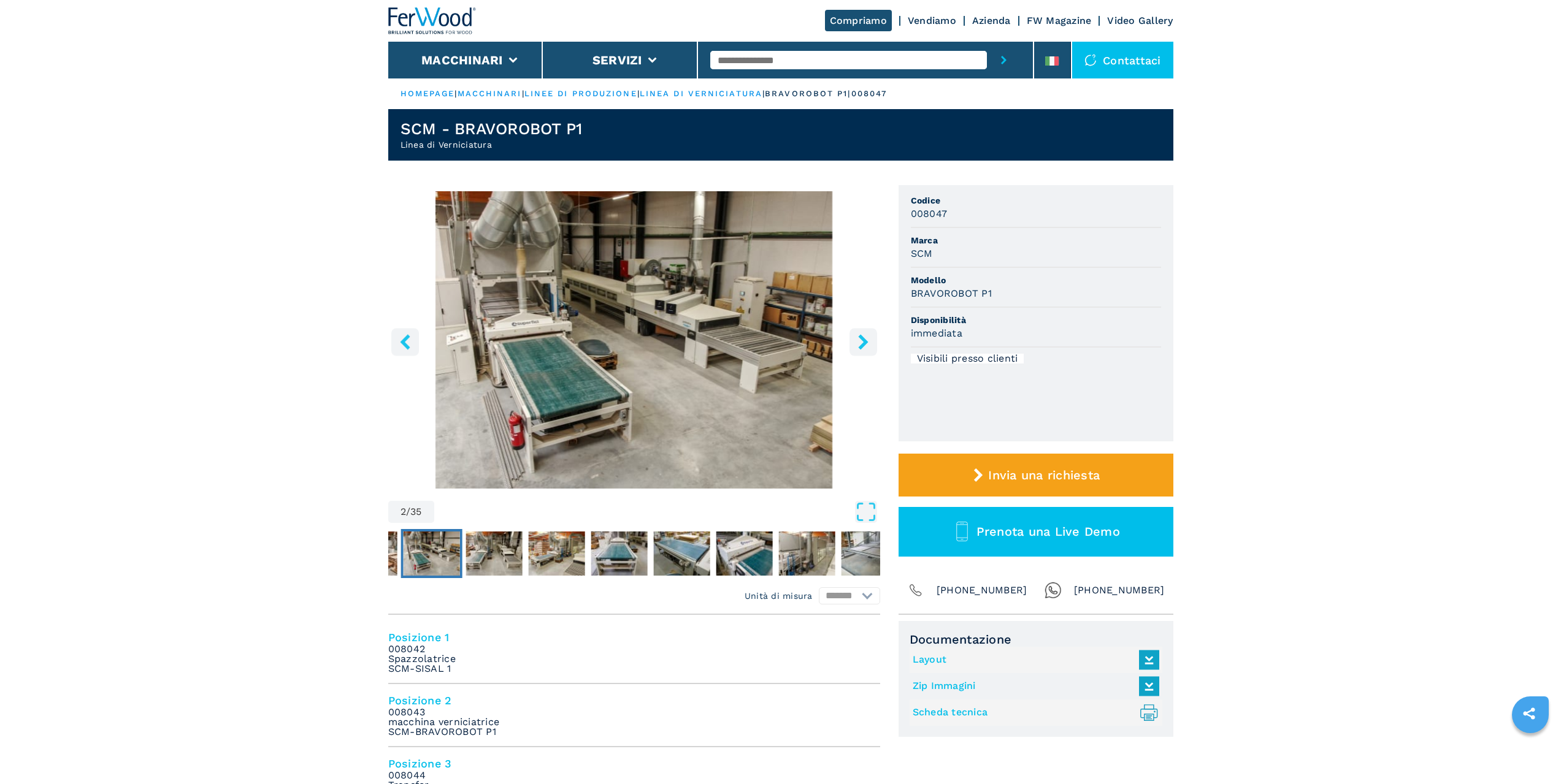
click at [855, 353] on button "right-button" at bounding box center [863, 342] width 28 height 28
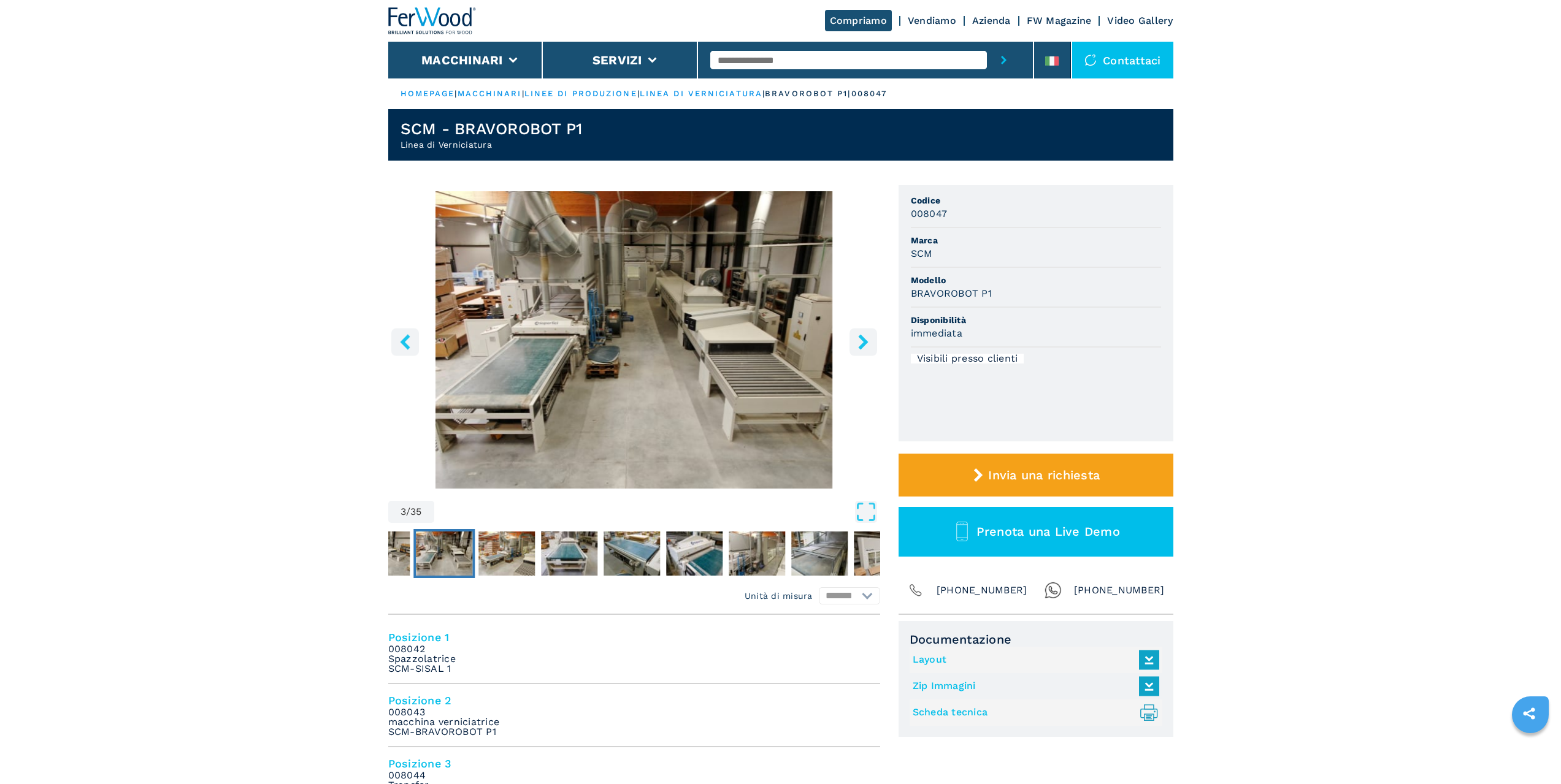
click at [855, 353] on button "right-button" at bounding box center [863, 342] width 28 height 28
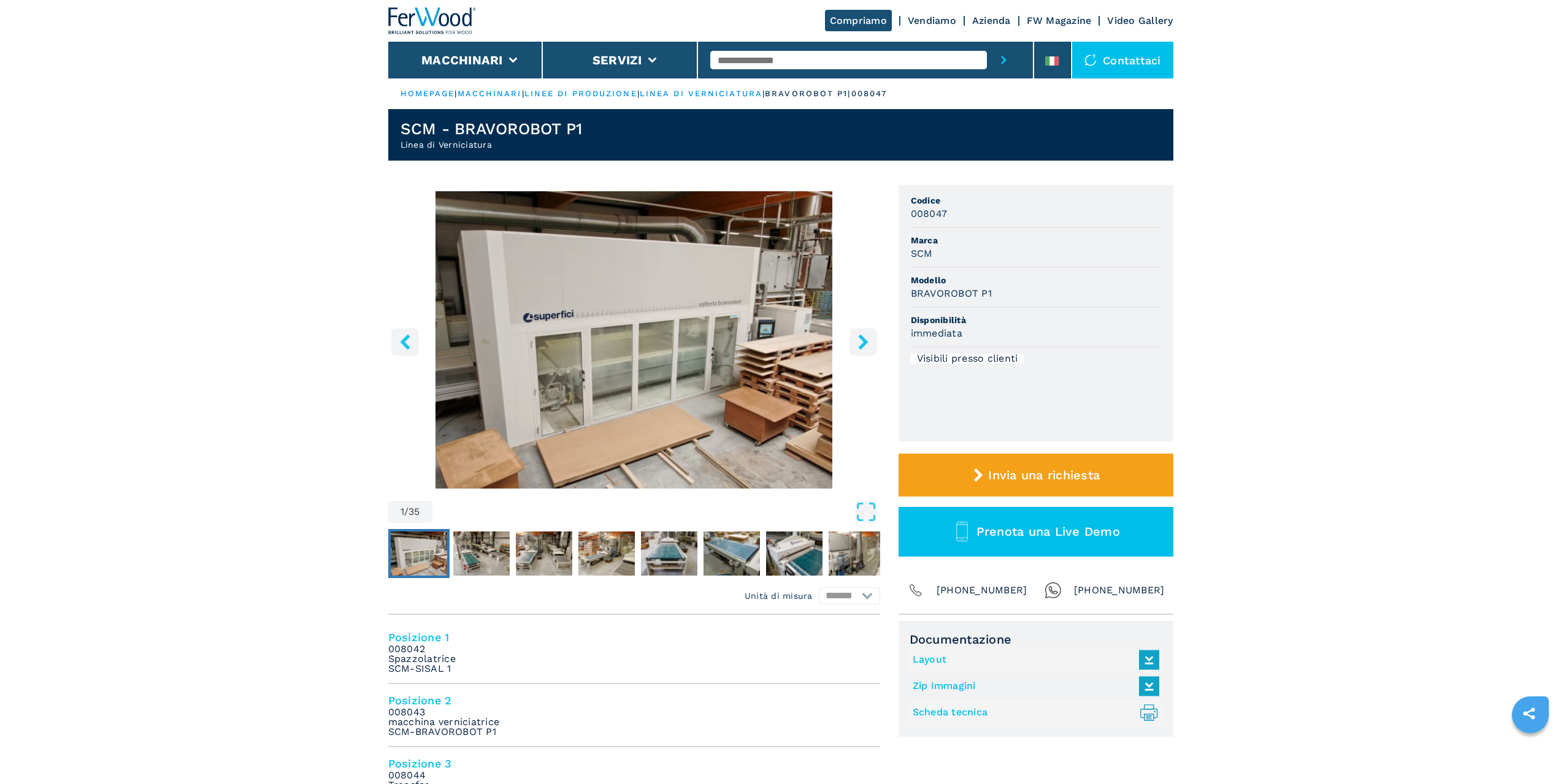
select select "**********"
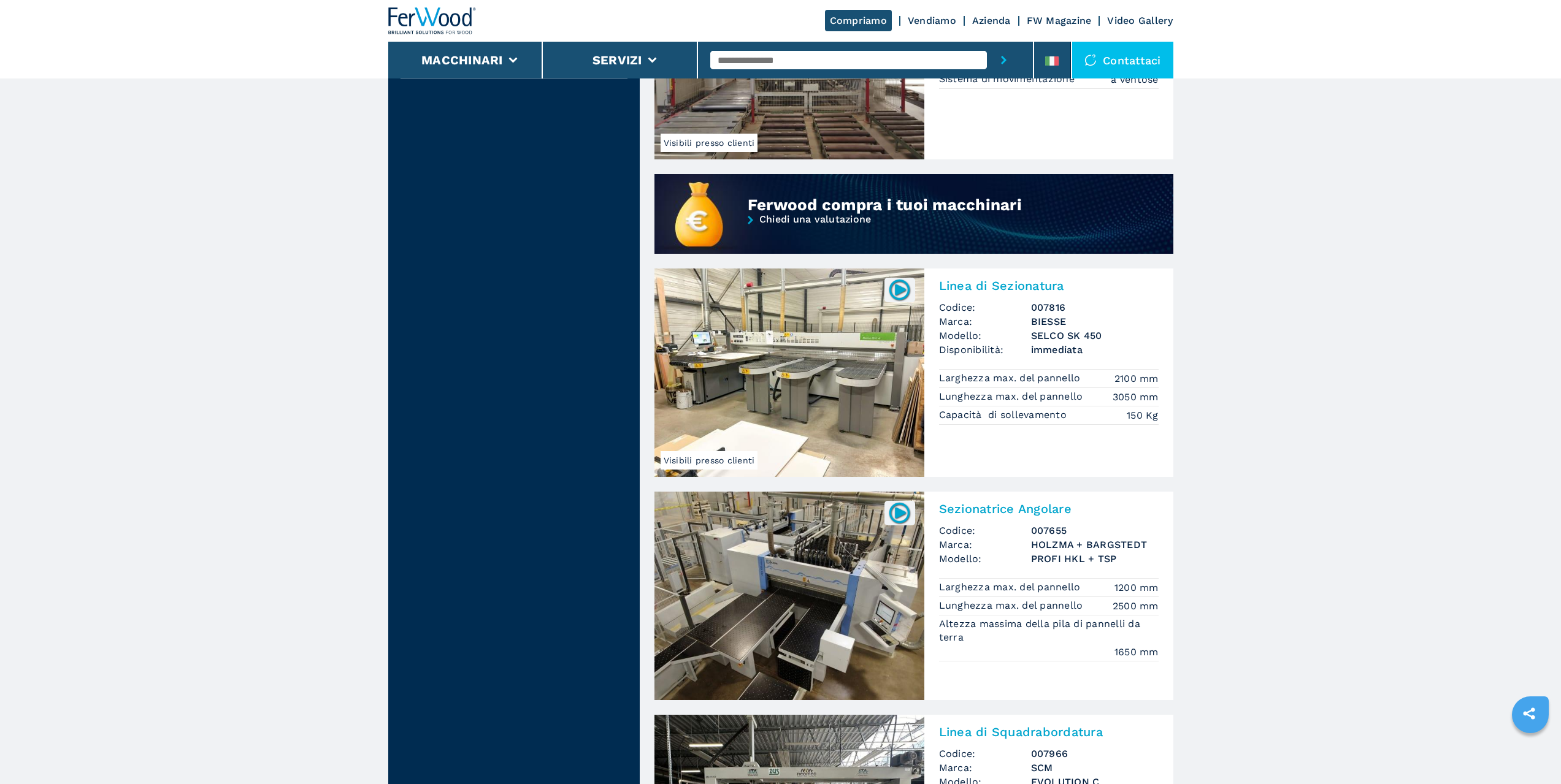
scroll to position [1042, 0]
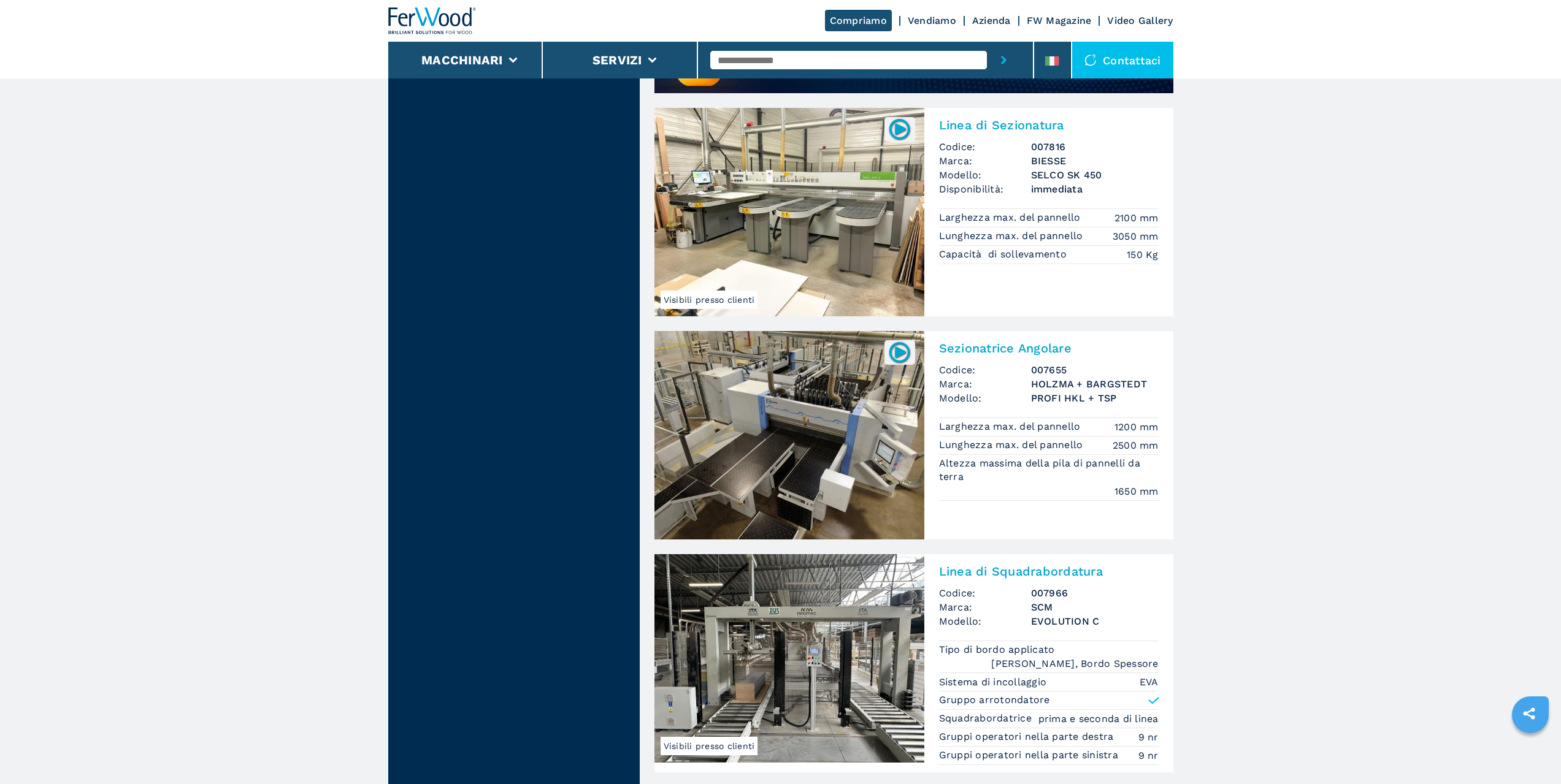
click at [838, 423] on img at bounding box center [789, 435] width 270 height 208
